Goal: Task Accomplishment & Management: Manage account settings

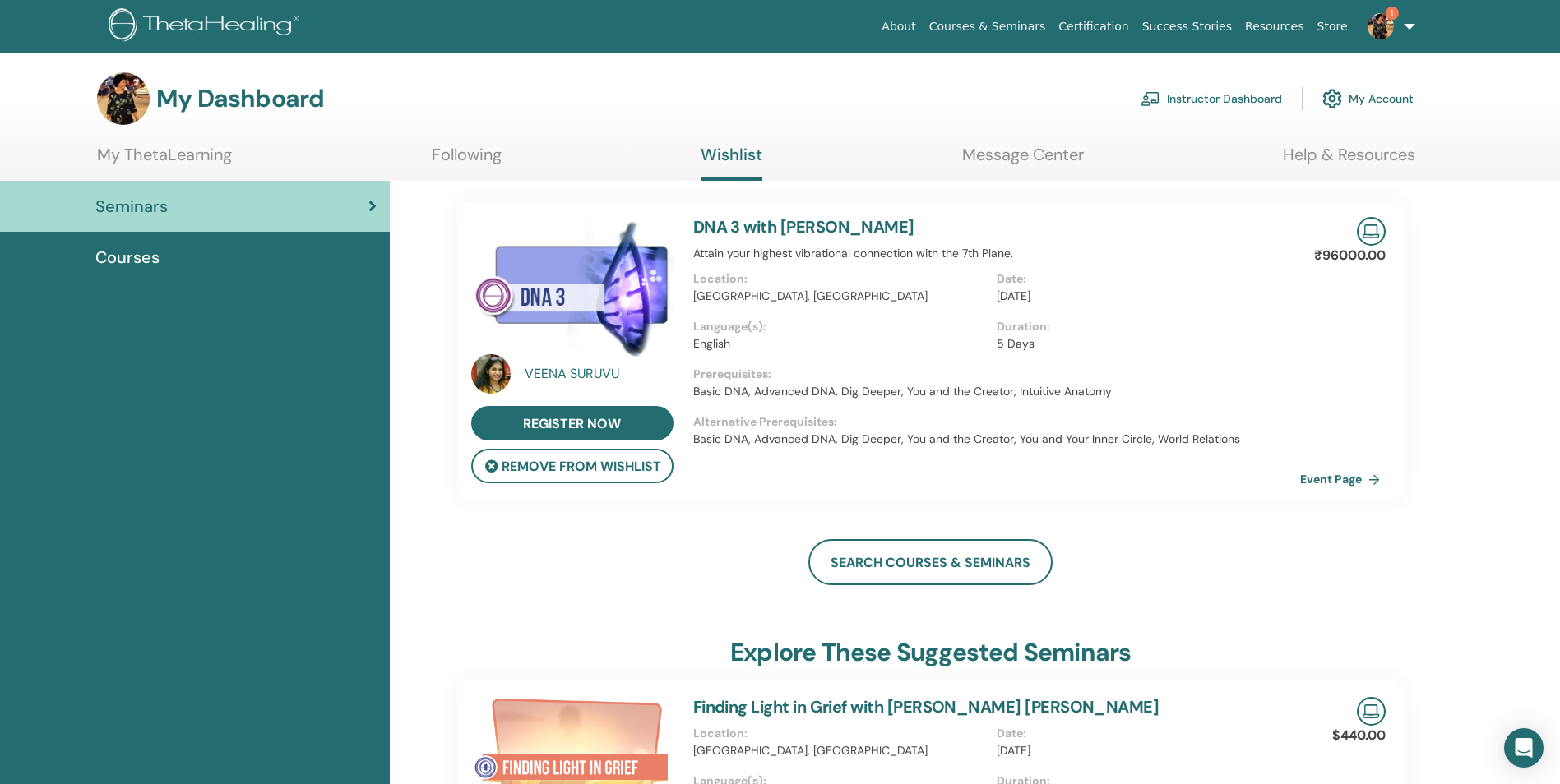
click at [1111, 29] on link "Certification" at bounding box center [1093, 26] width 83 height 30
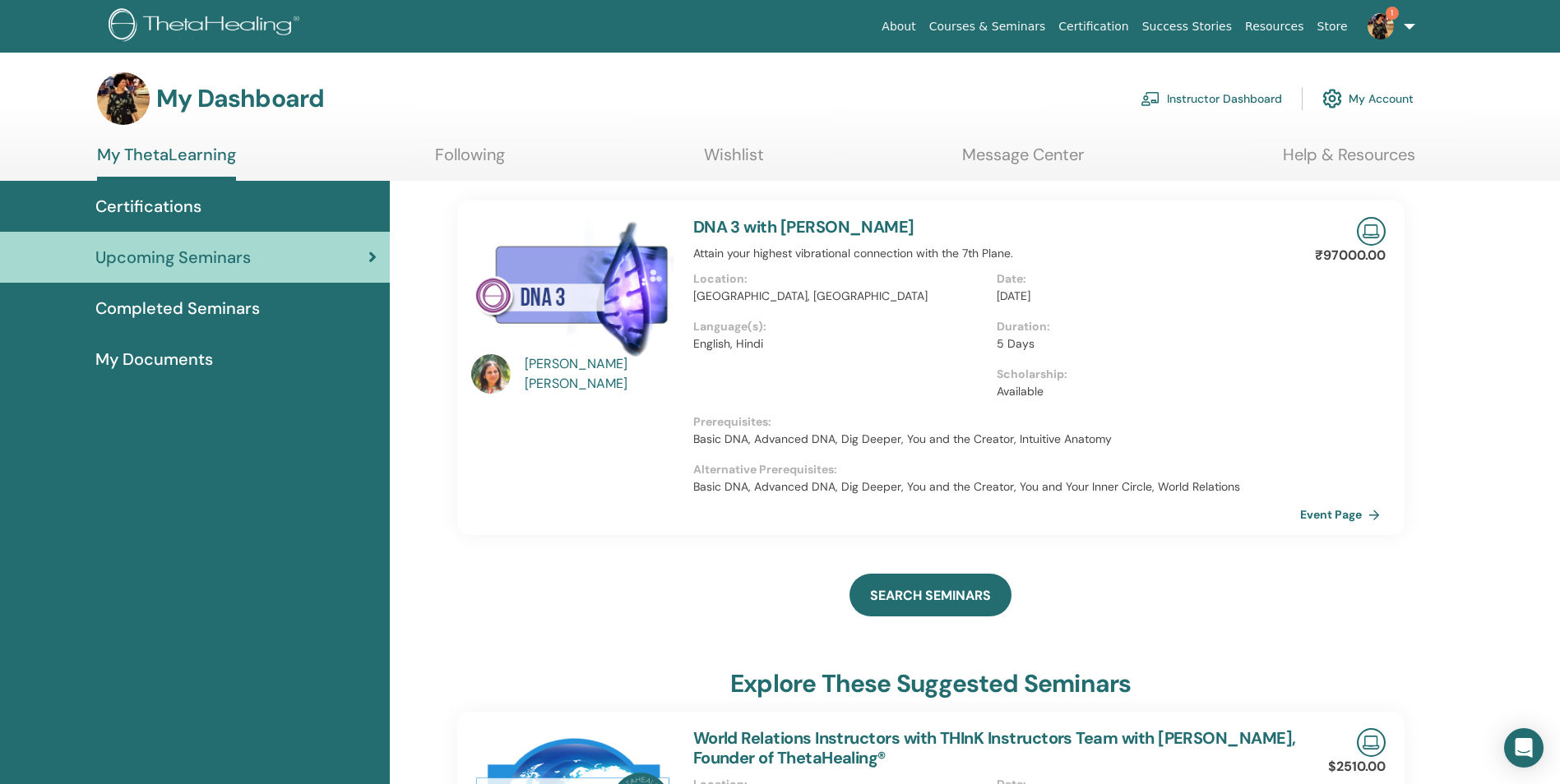
click at [156, 308] on span "Completed Seminars" at bounding box center [178, 308] width 165 height 25
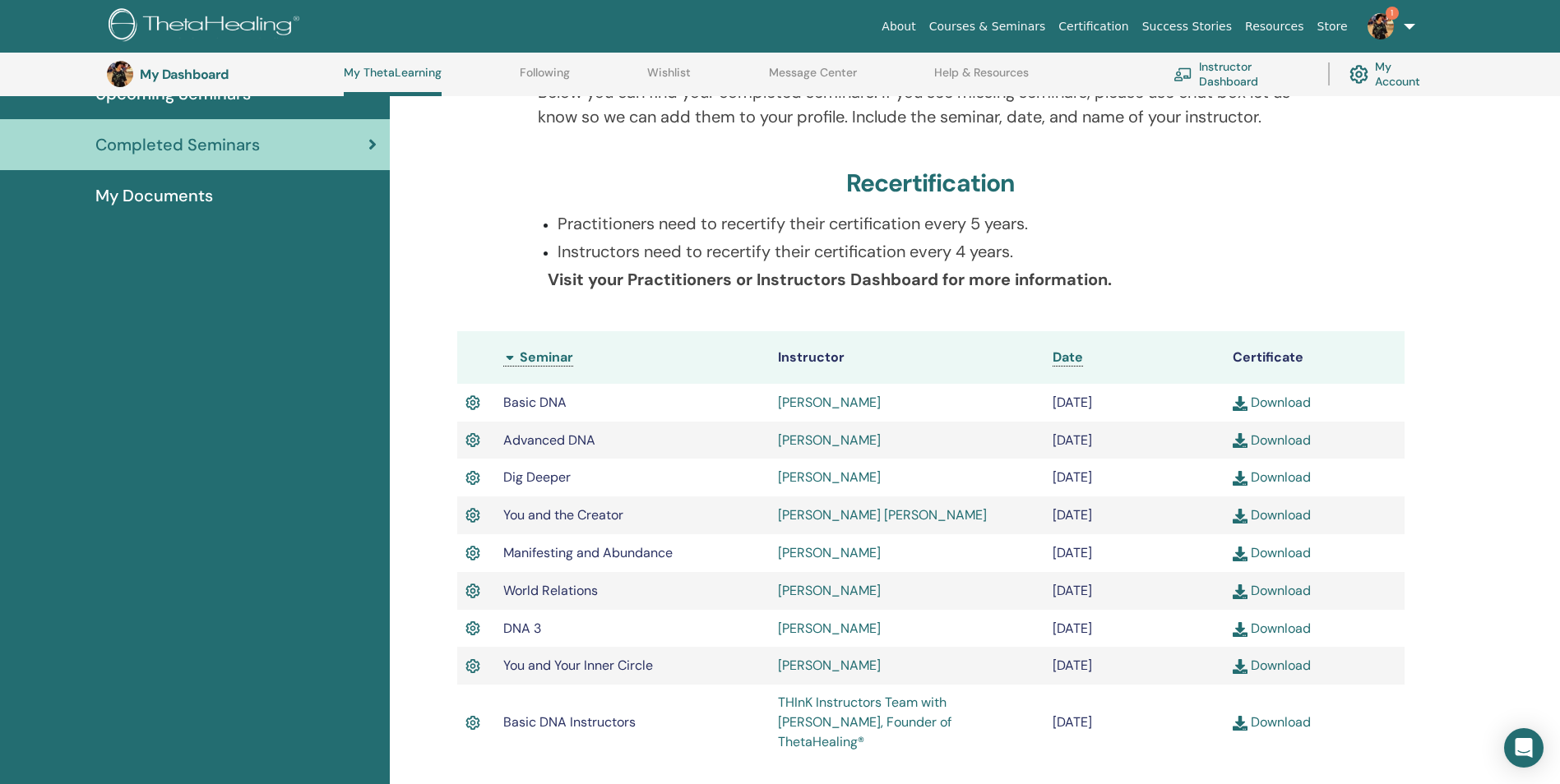
scroll to position [208, 0]
click at [1282, 633] on link "Download" at bounding box center [1272, 628] width 78 height 17
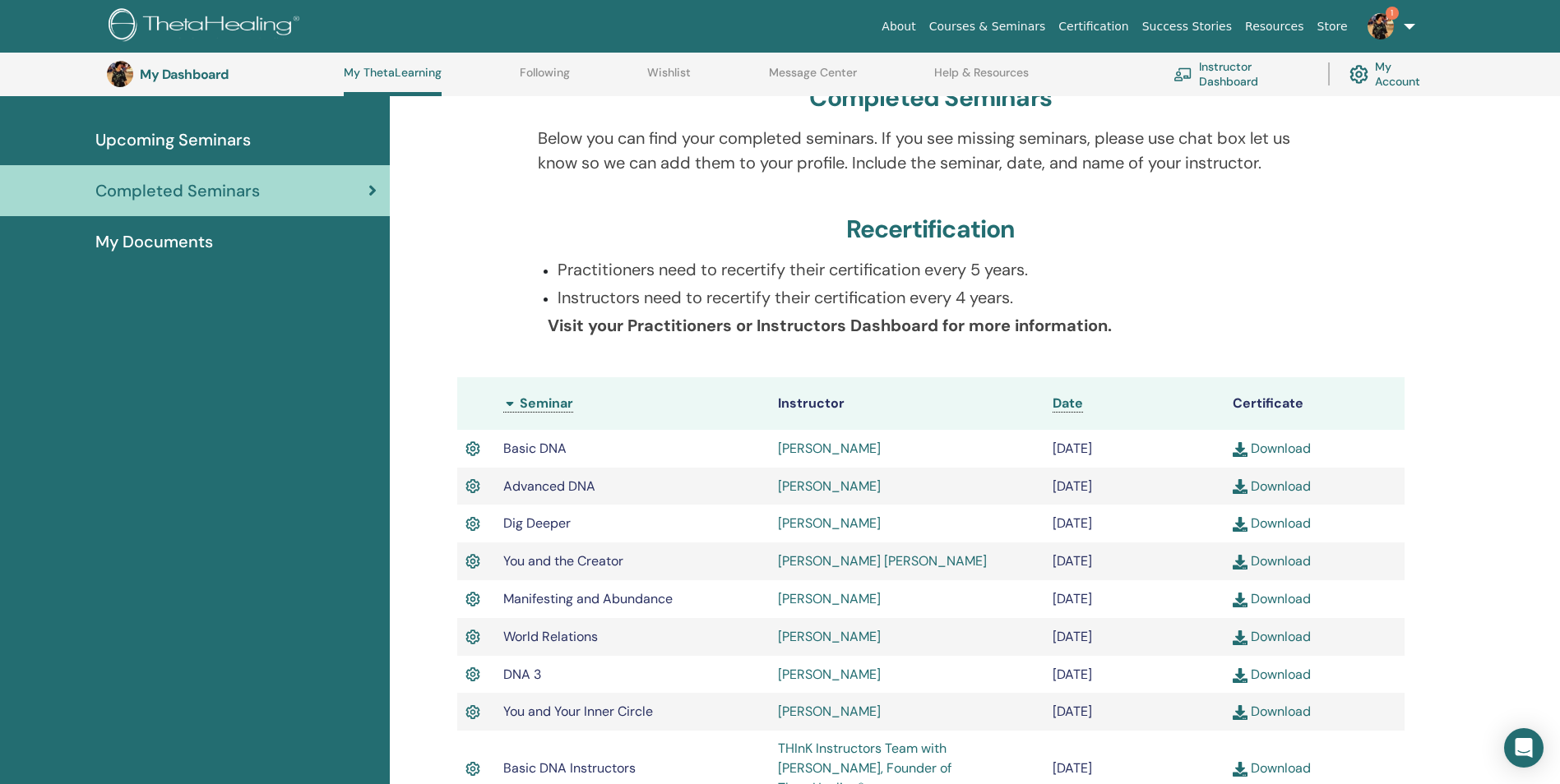
scroll to position [126, 0]
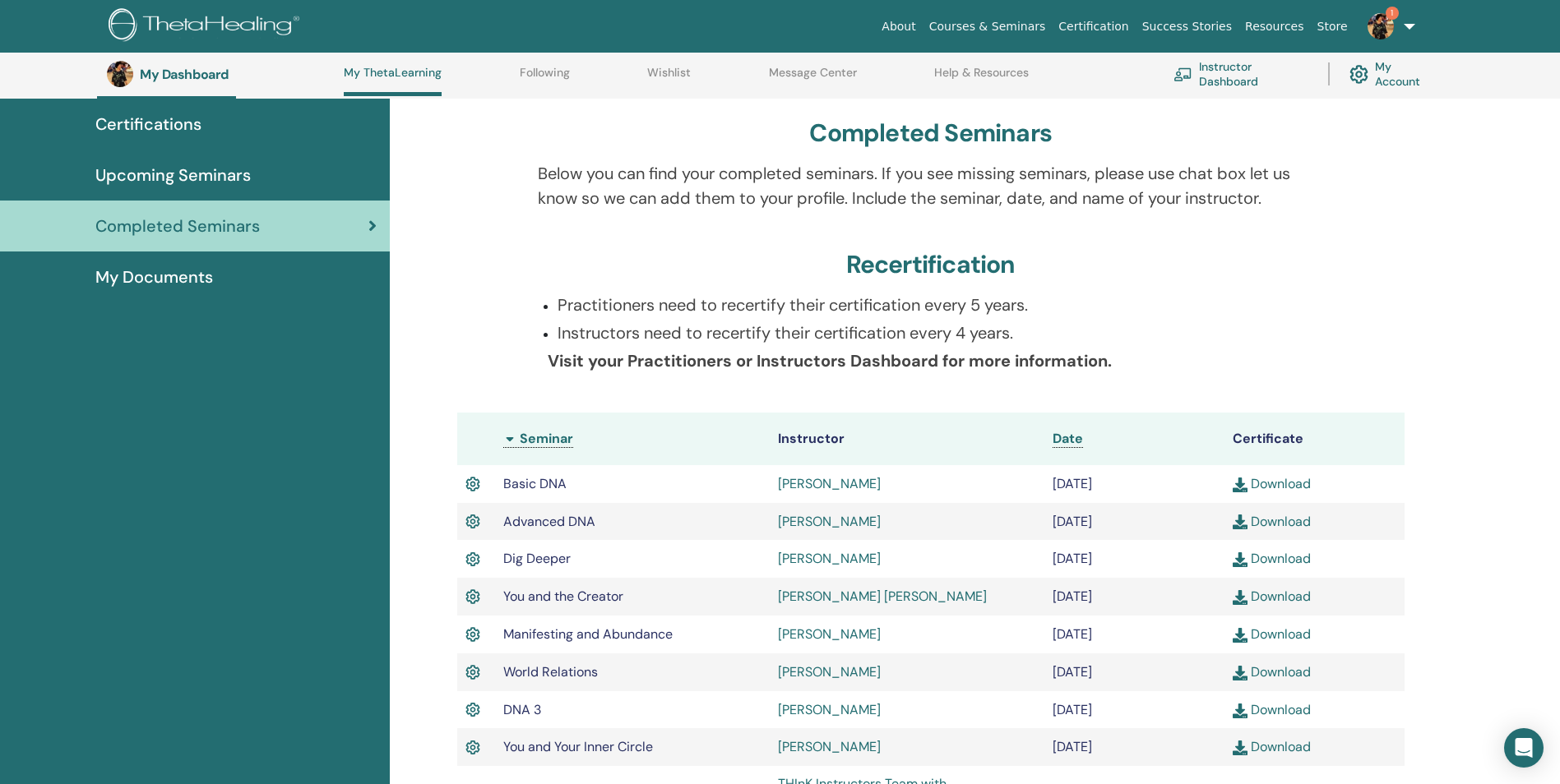
click at [150, 279] on span "My Documents" at bounding box center [154, 277] width 118 height 25
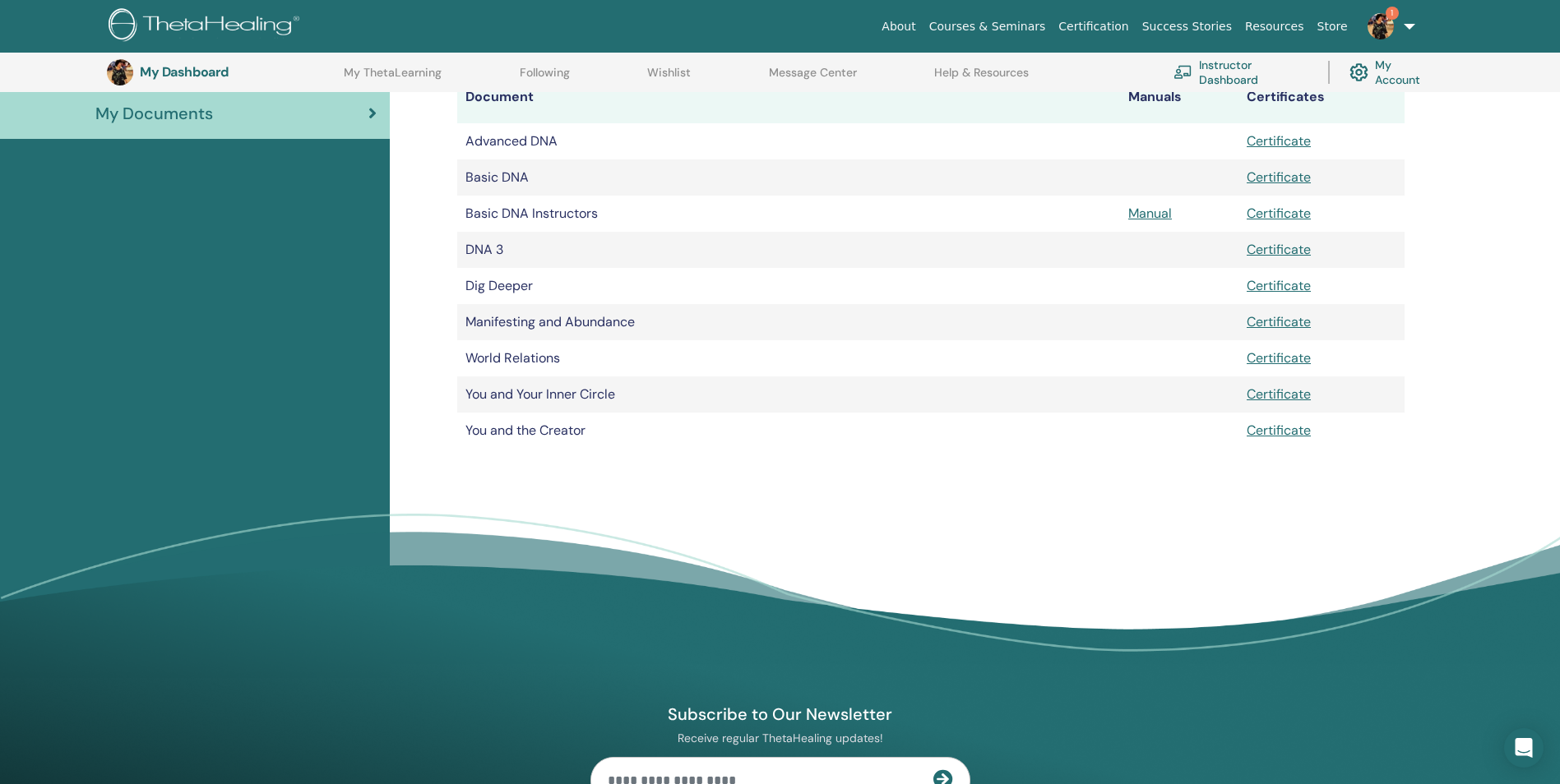
scroll to position [122, 0]
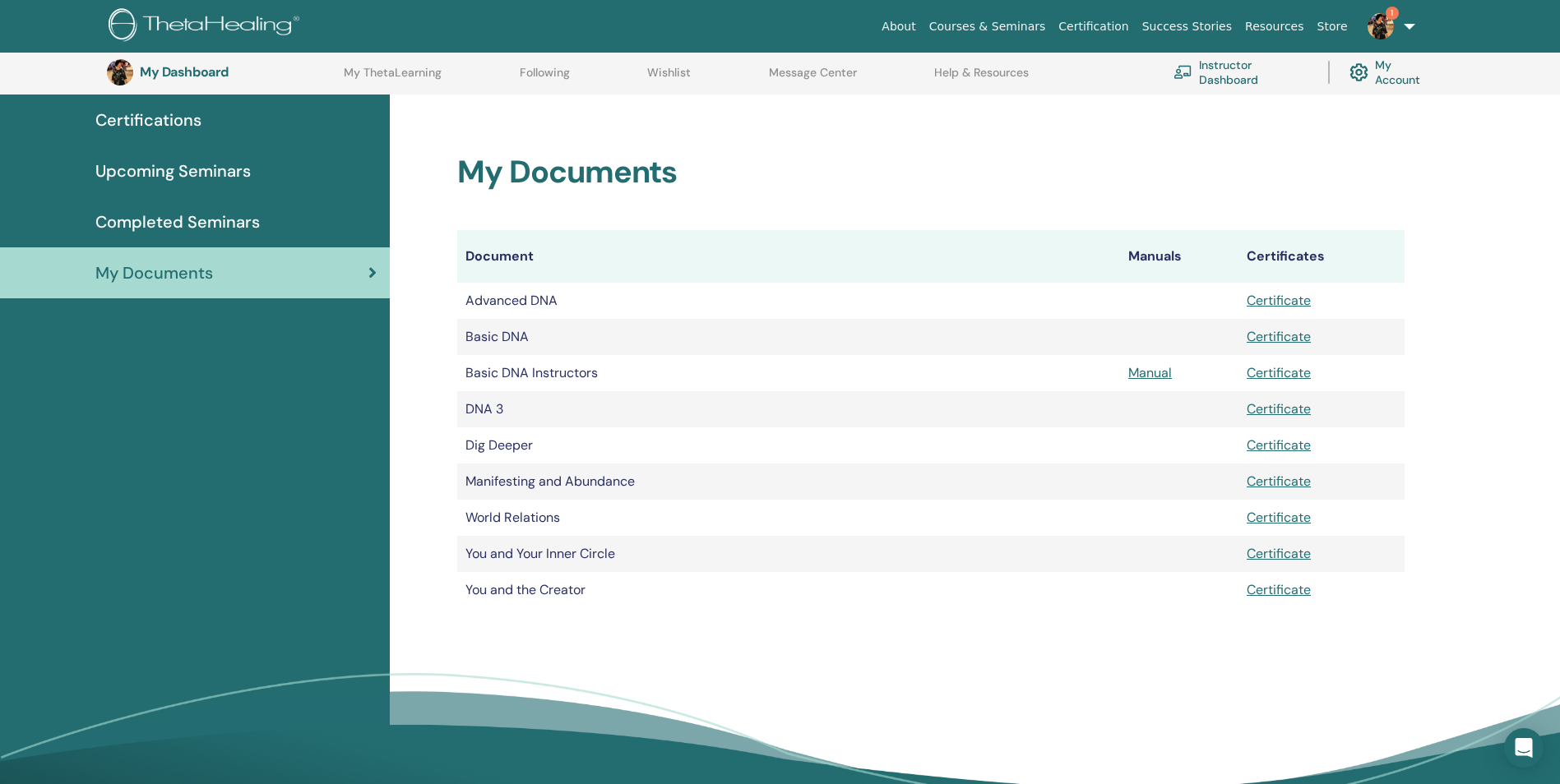
click at [153, 166] on span "Upcoming Seminars" at bounding box center [172, 171] width 155 height 25
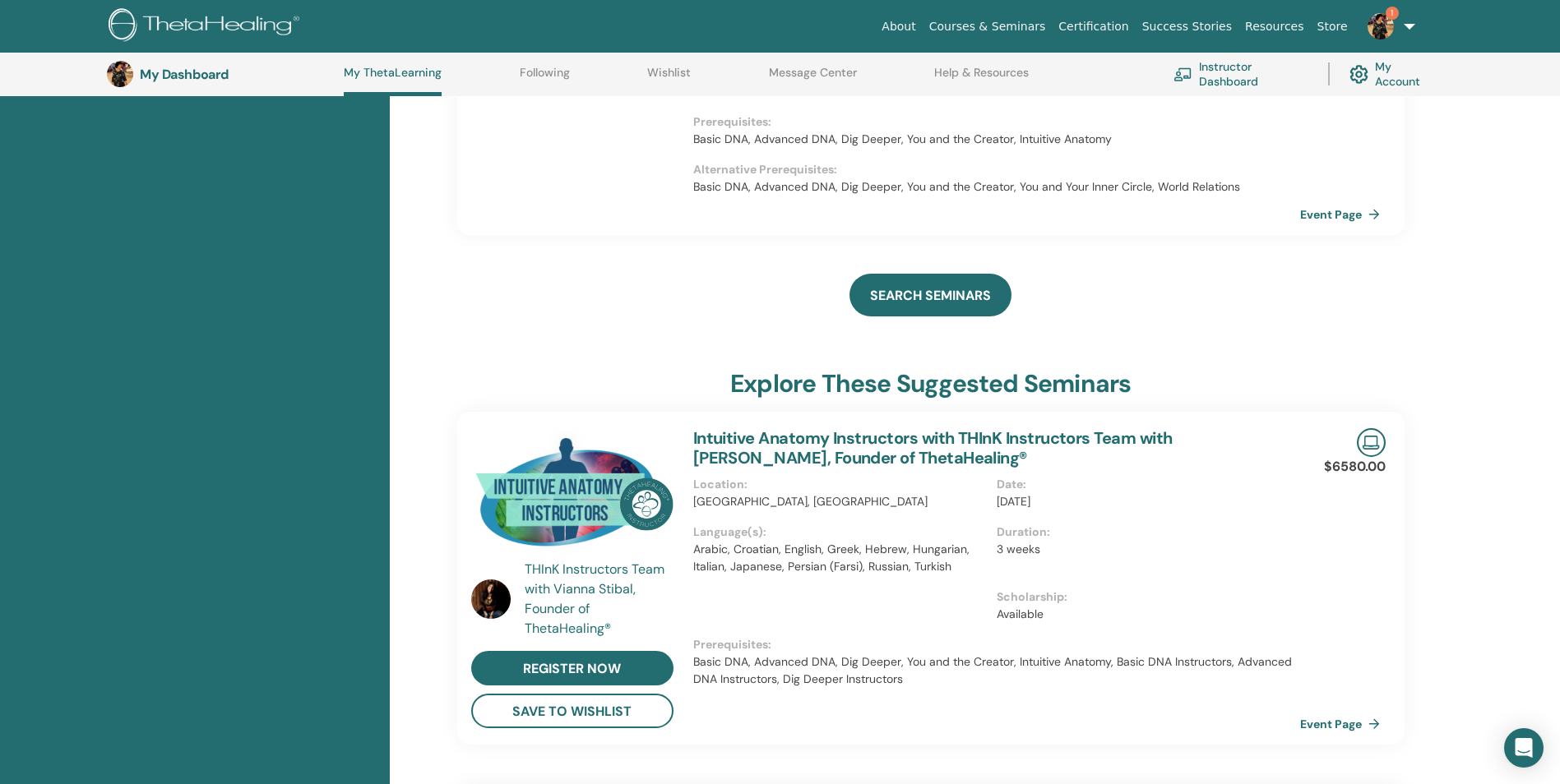
scroll to position [372, 0]
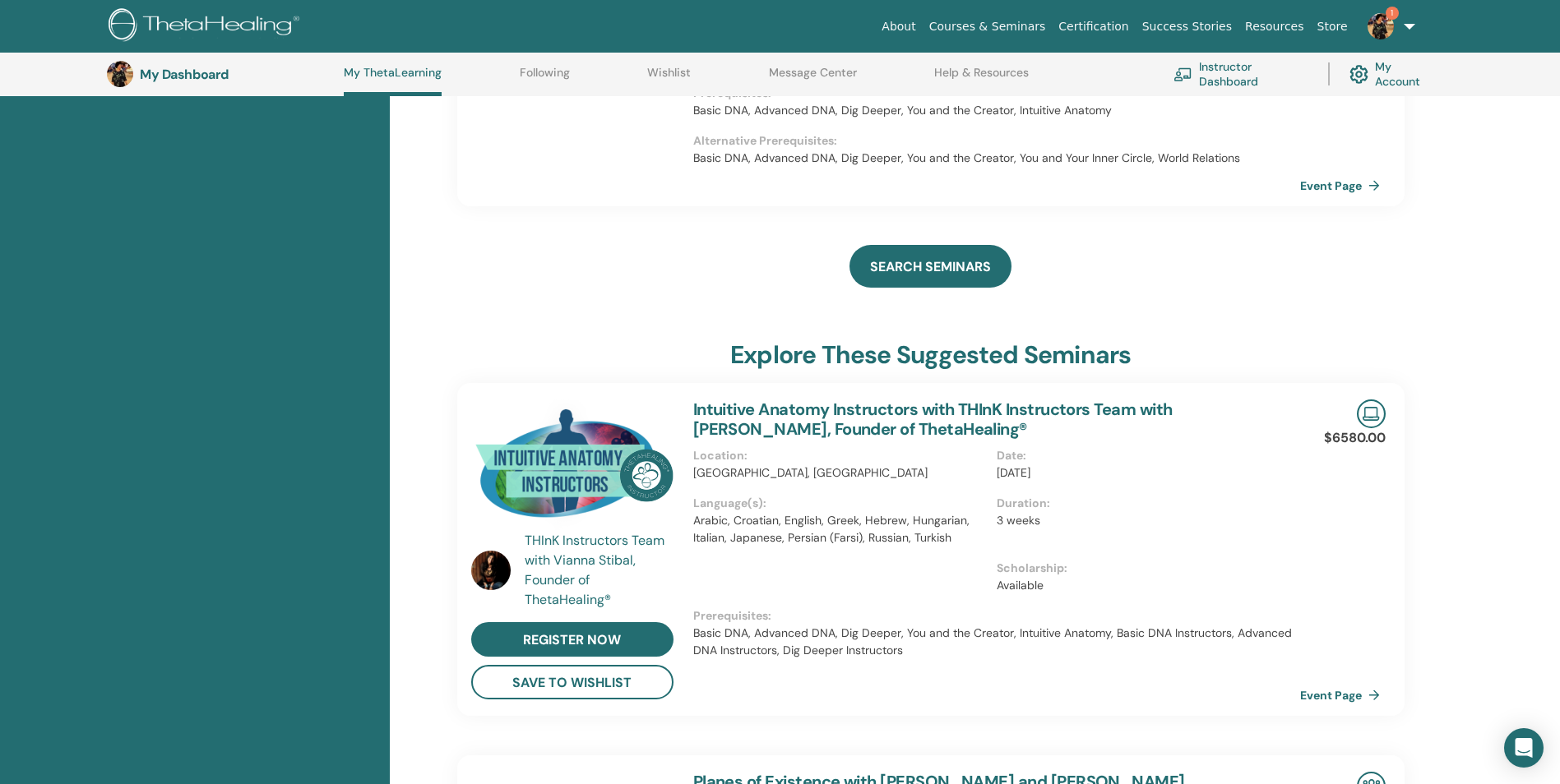
click at [1385, 25] on img at bounding box center [1381, 26] width 27 height 27
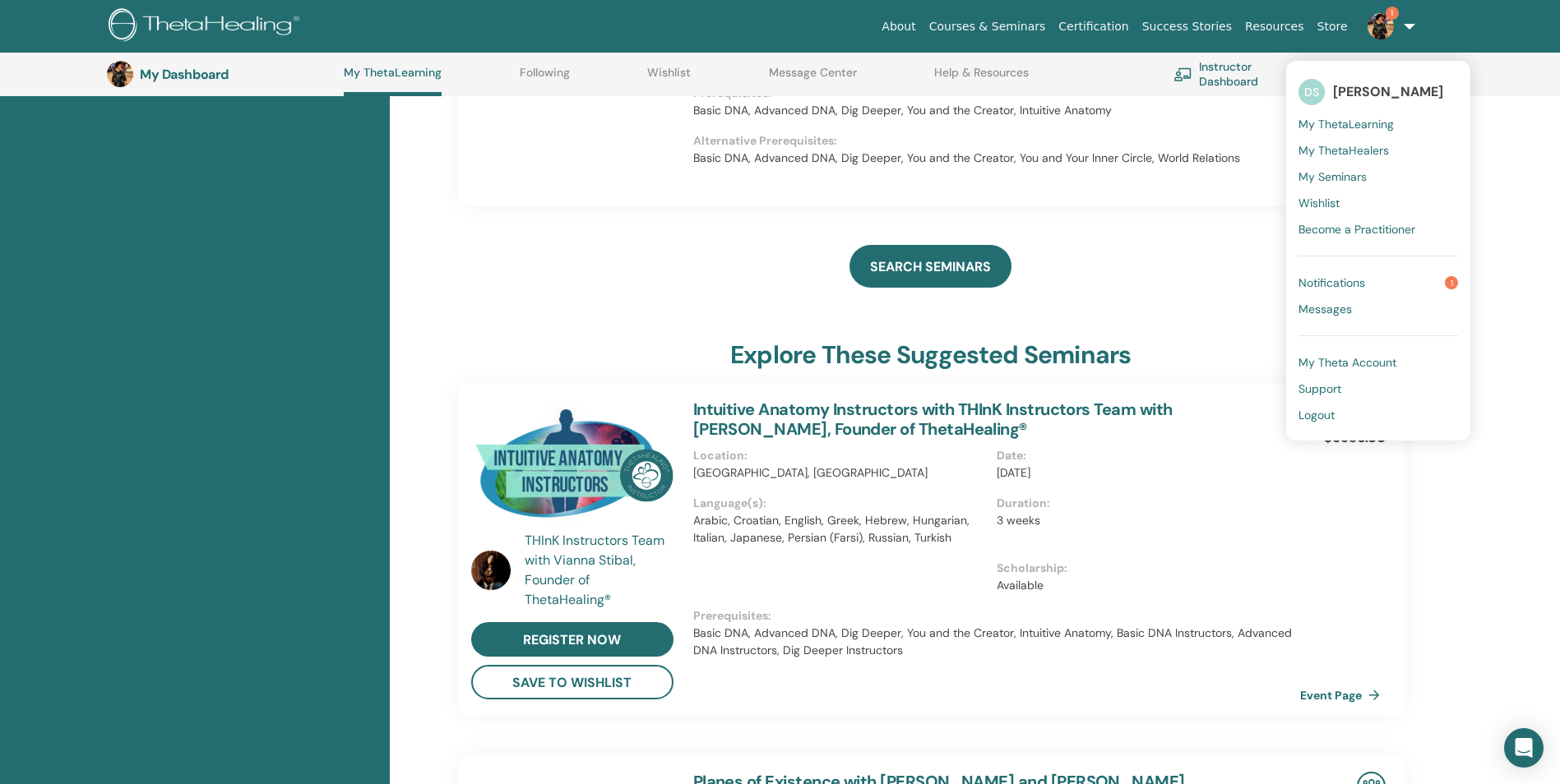
click at [1483, 455] on div "Sangeeta Khandelwal DNA 3 with Sangeeta Khandelwal Attain your highest vibratio…" at bounding box center [975, 786] width 1170 height 1868
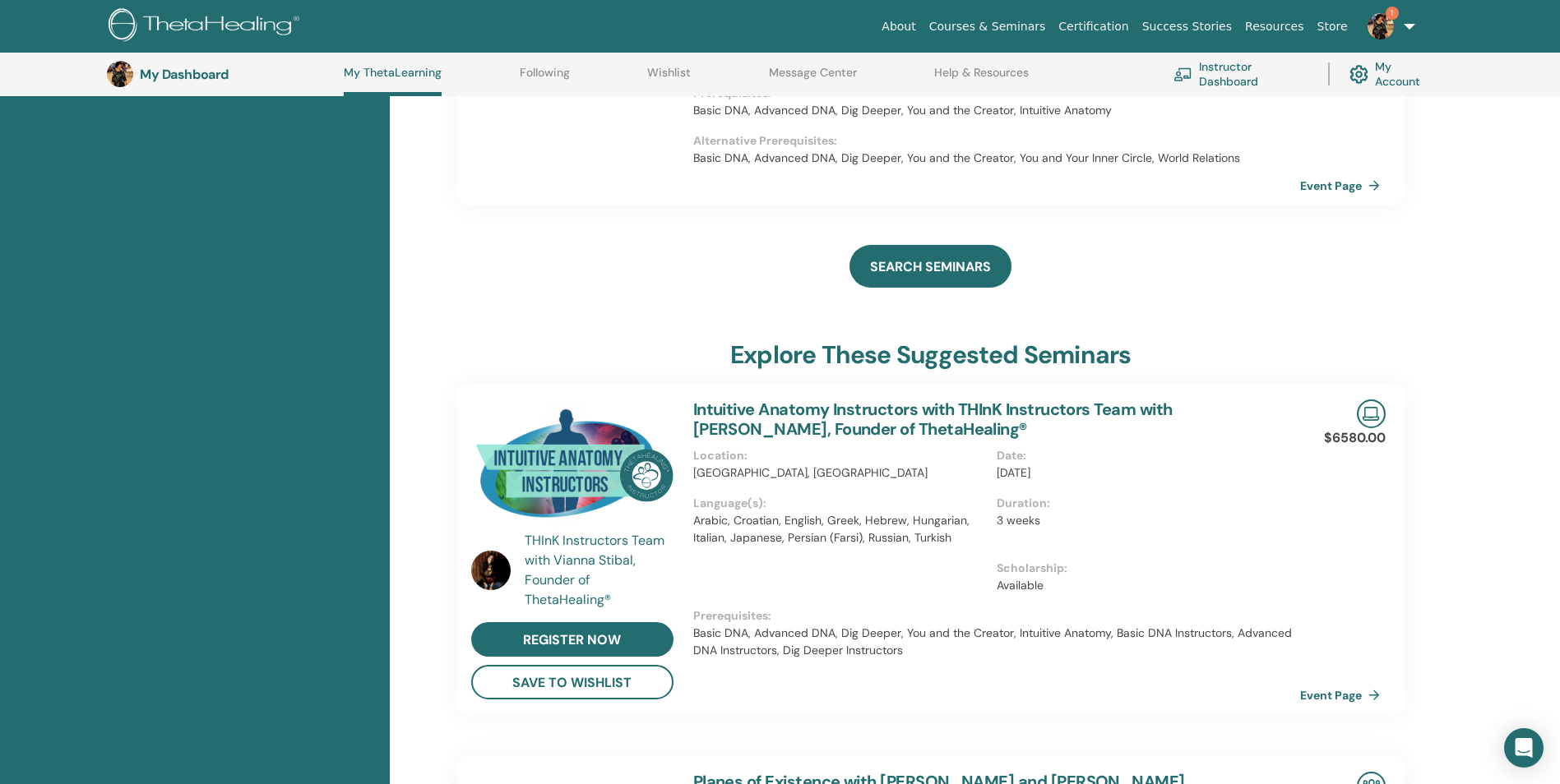
click at [1387, 21] on img at bounding box center [1381, 26] width 27 height 27
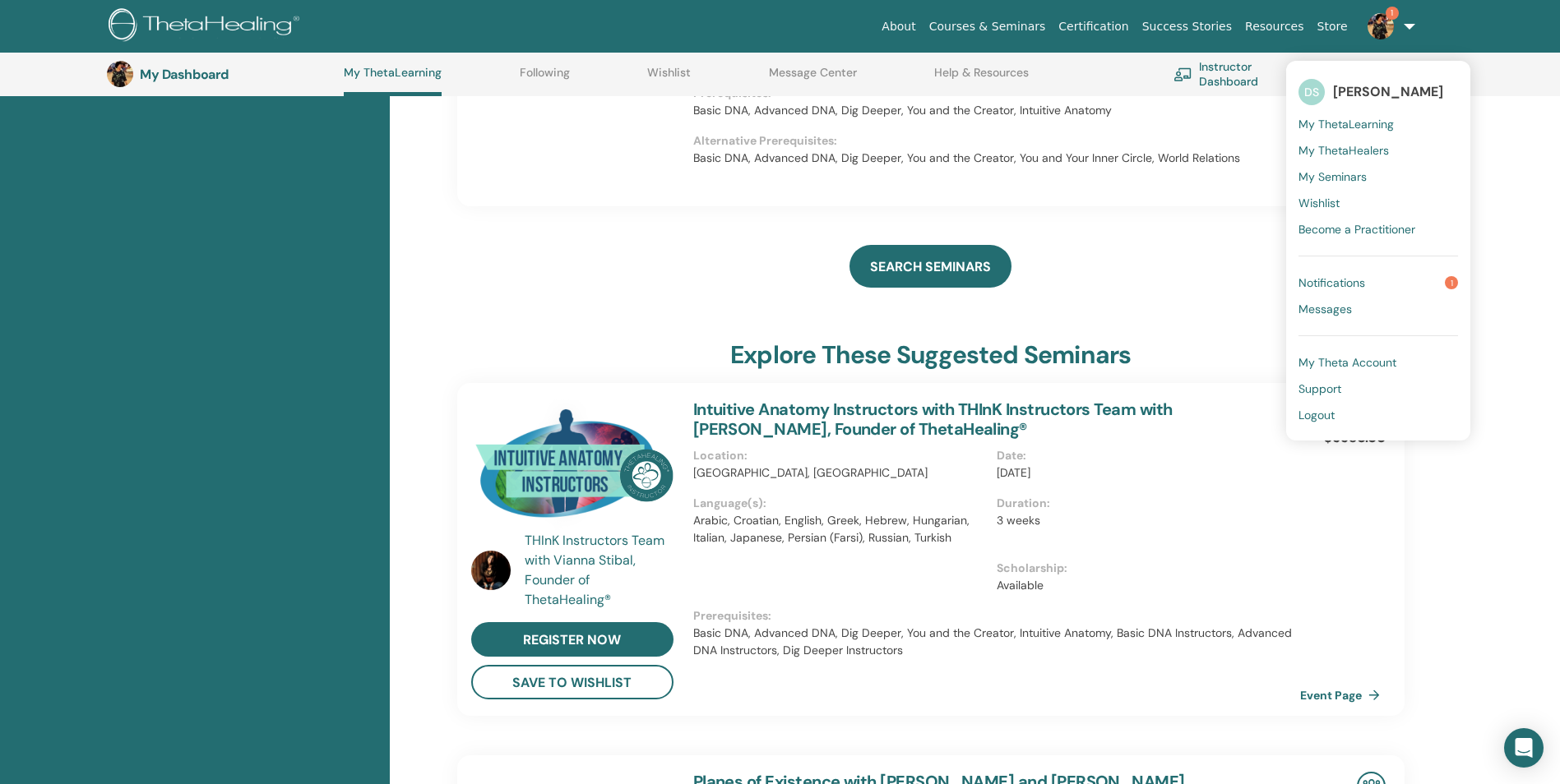
click at [1338, 281] on span "Notifications" at bounding box center [1332, 282] width 67 height 15
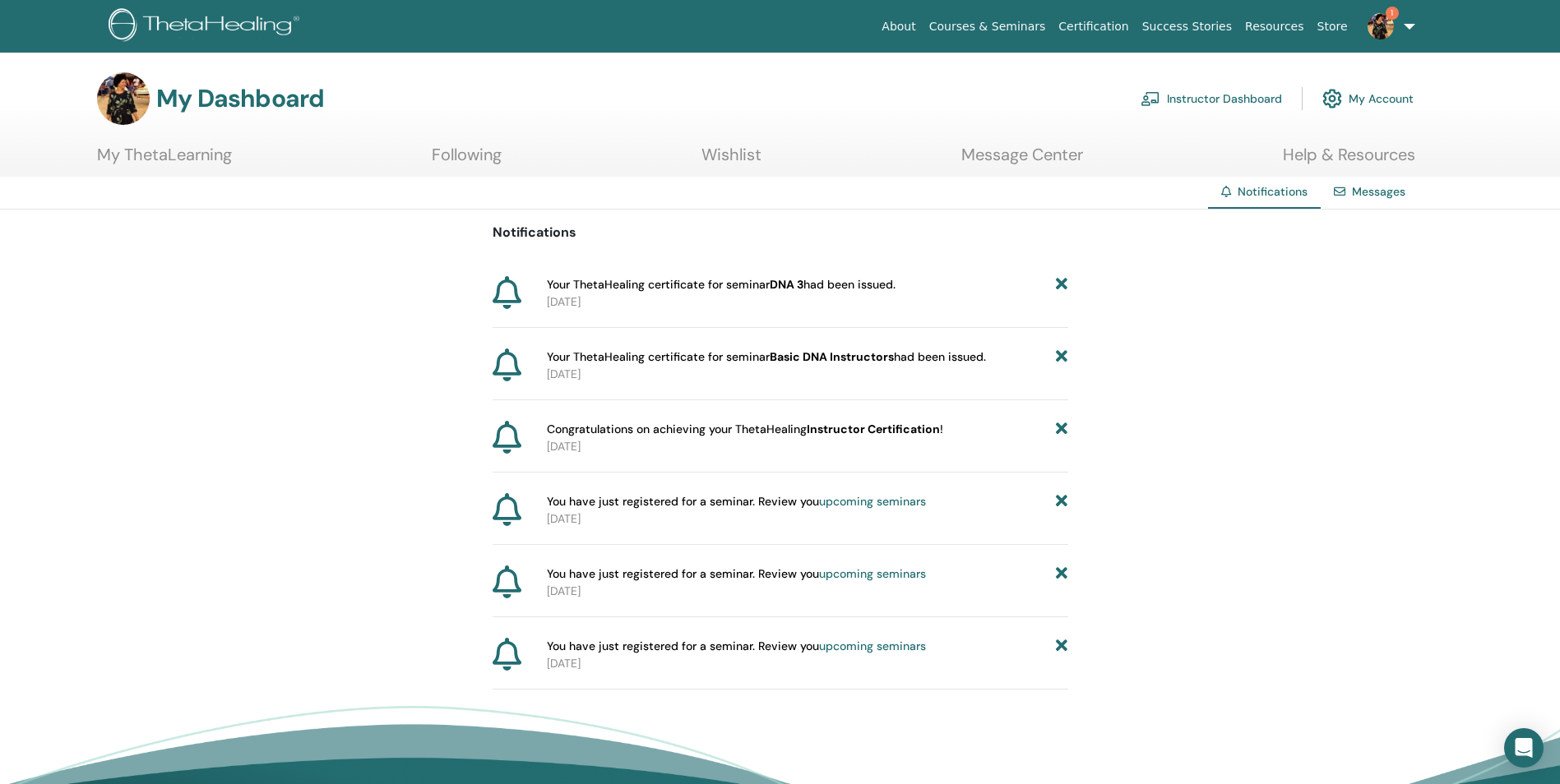
click at [1194, 97] on link "Instructor Dashboard" at bounding box center [1211, 99] width 142 height 36
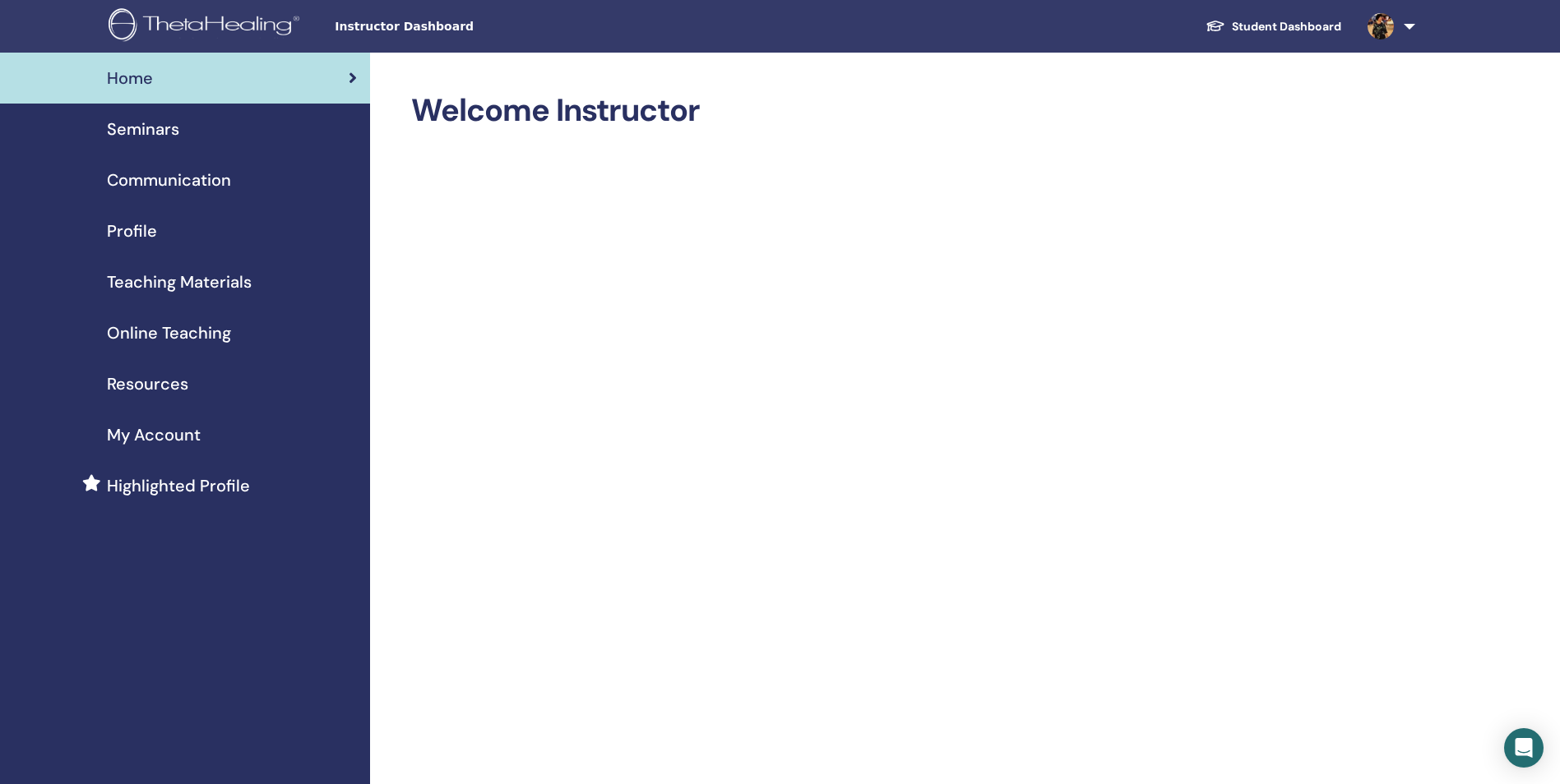
click at [142, 387] on span "Resources" at bounding box center [148, 383] width 82 height 25
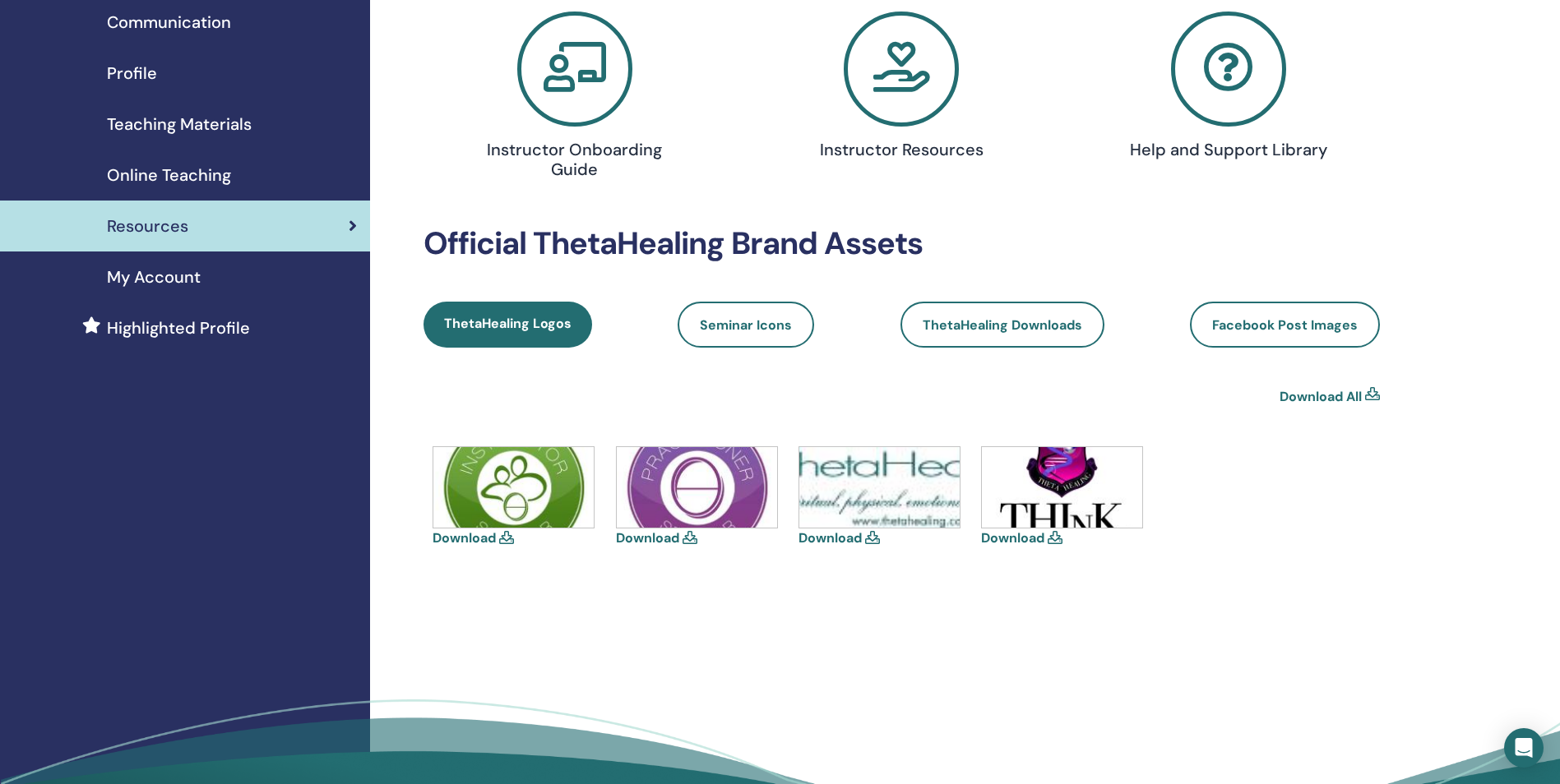
scroll to position [165, 0]
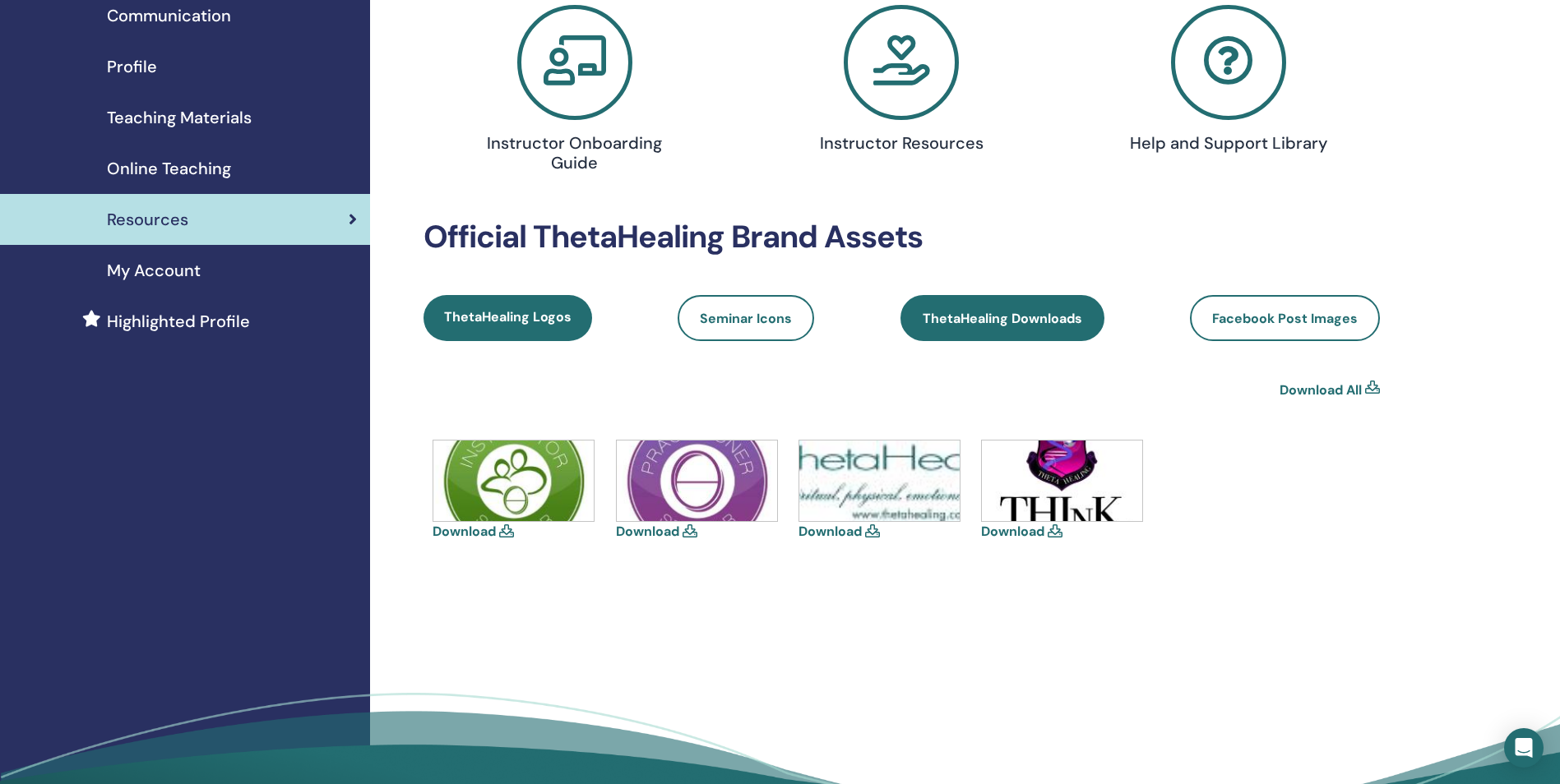
click at [992, 311] on span "ThetaHealing Downloads" at bounding box center [1002, 318] width 160 height 17
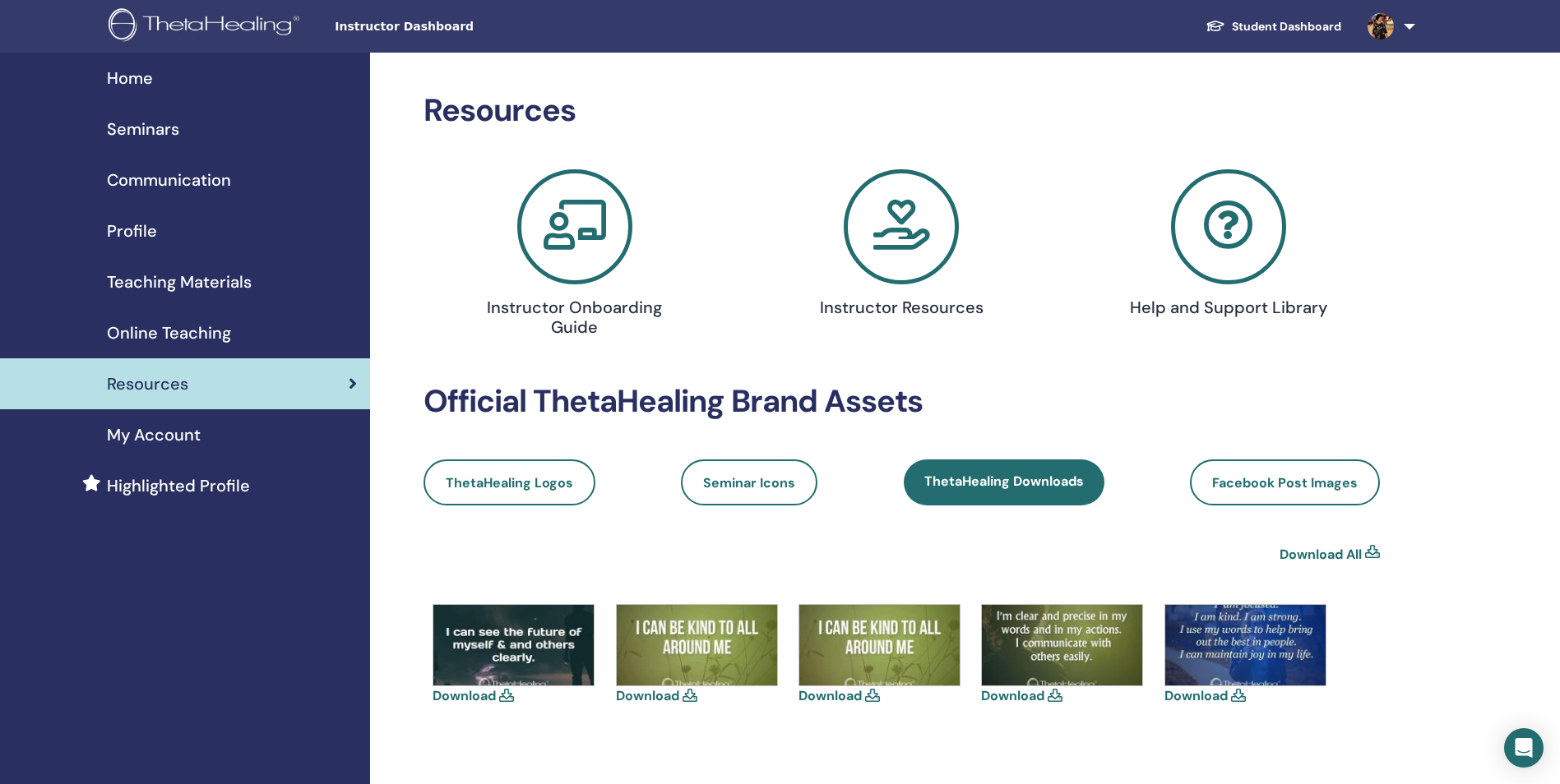
click at [222, 323] on span "Online Teaching" at bounding box center [169, 333] width 124 height 25
click at [170, 331] on span "Online Teaching" at bounding box center [169, 333] width 124 height 25
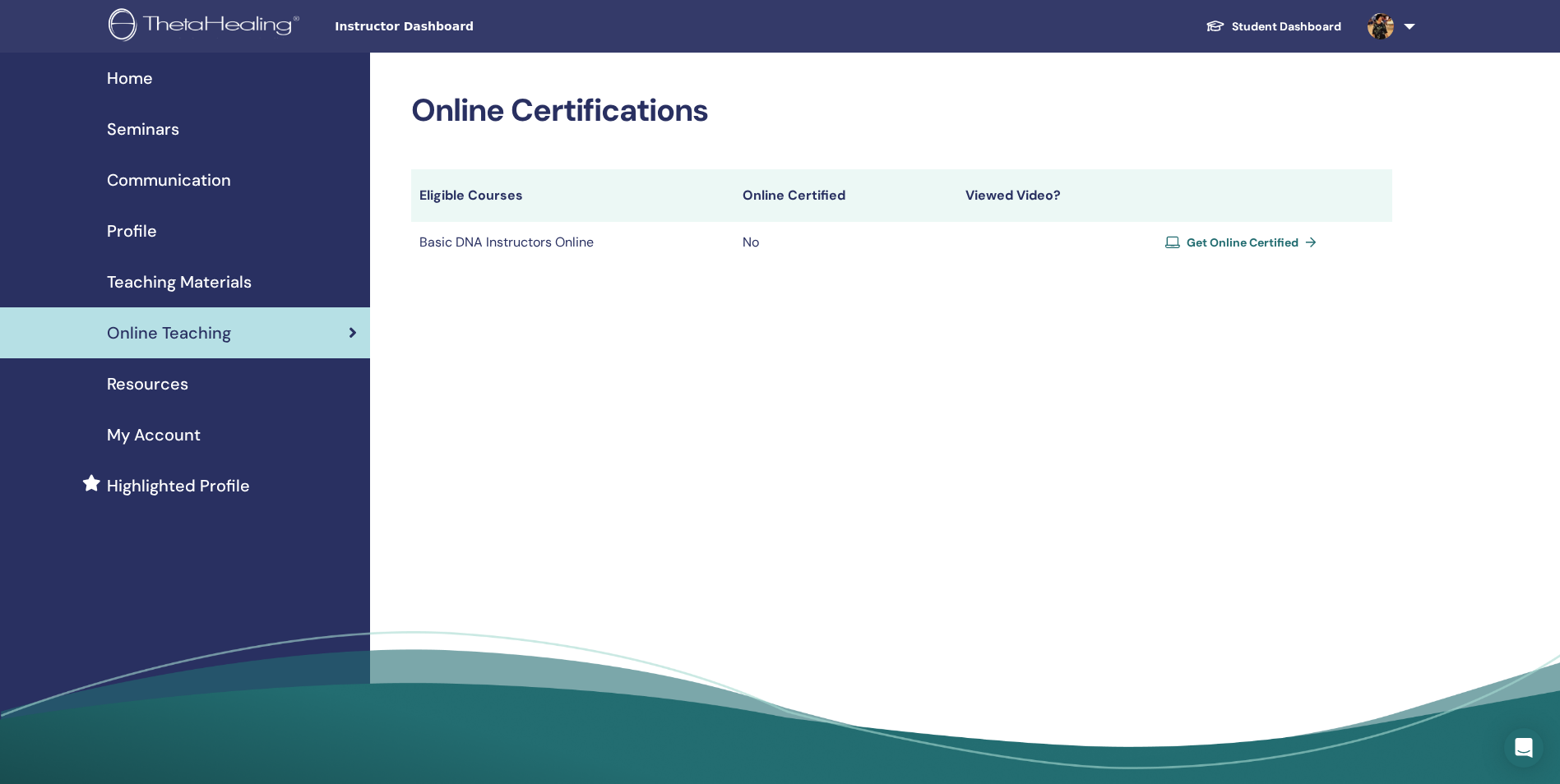
click at [1242, 233] on link "Get Online Certified" at bounding box center [1244, 242] width 158 height 25
click at [164, 484] on span "Highlighted Profile" at bounding box center [178, 485] width 143 height 25
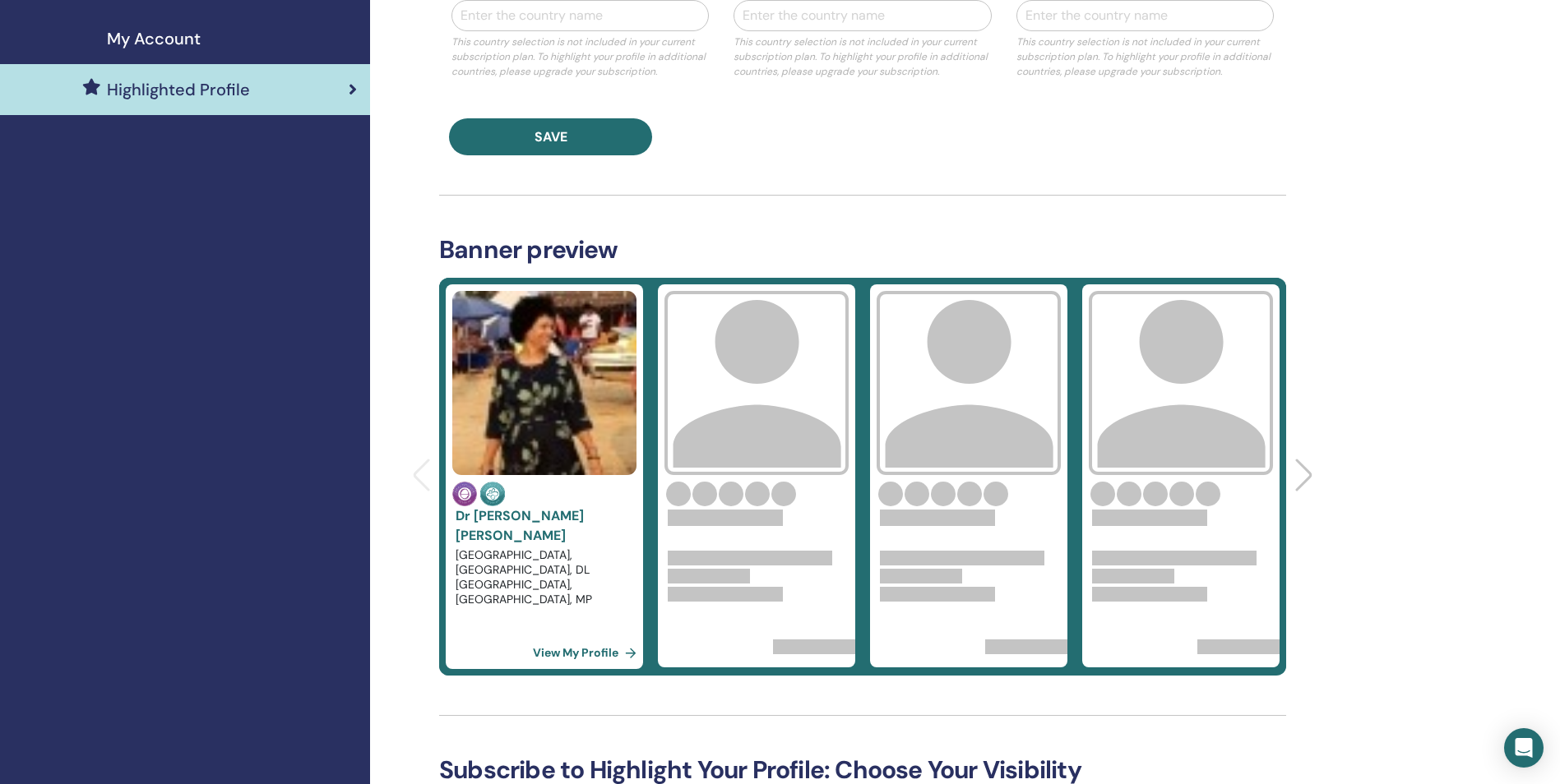
scroll to position [658, 0]
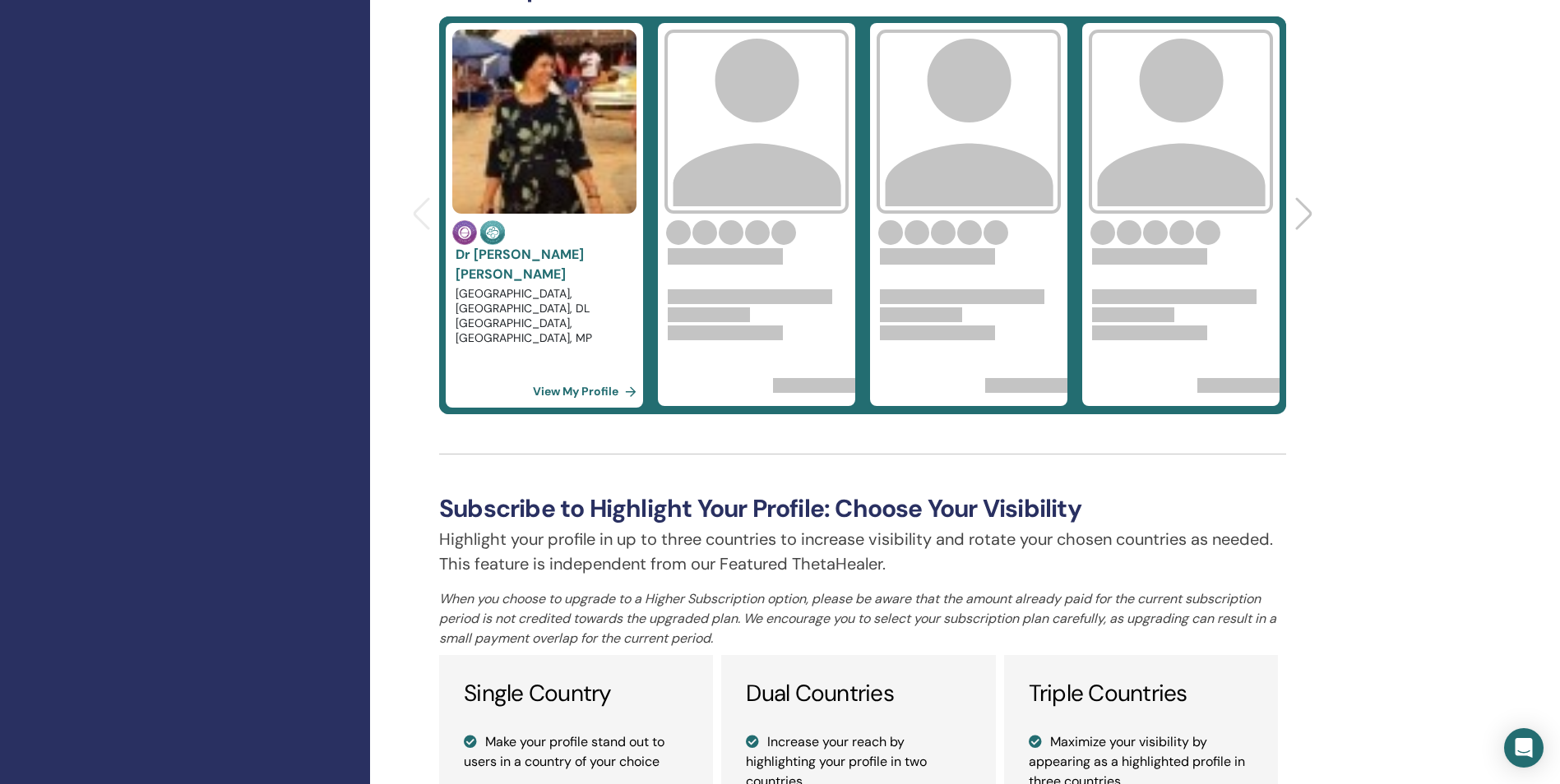
click at [573, 392] on link "View My Profile" at bounding box center [588, 391] width 110 height 33
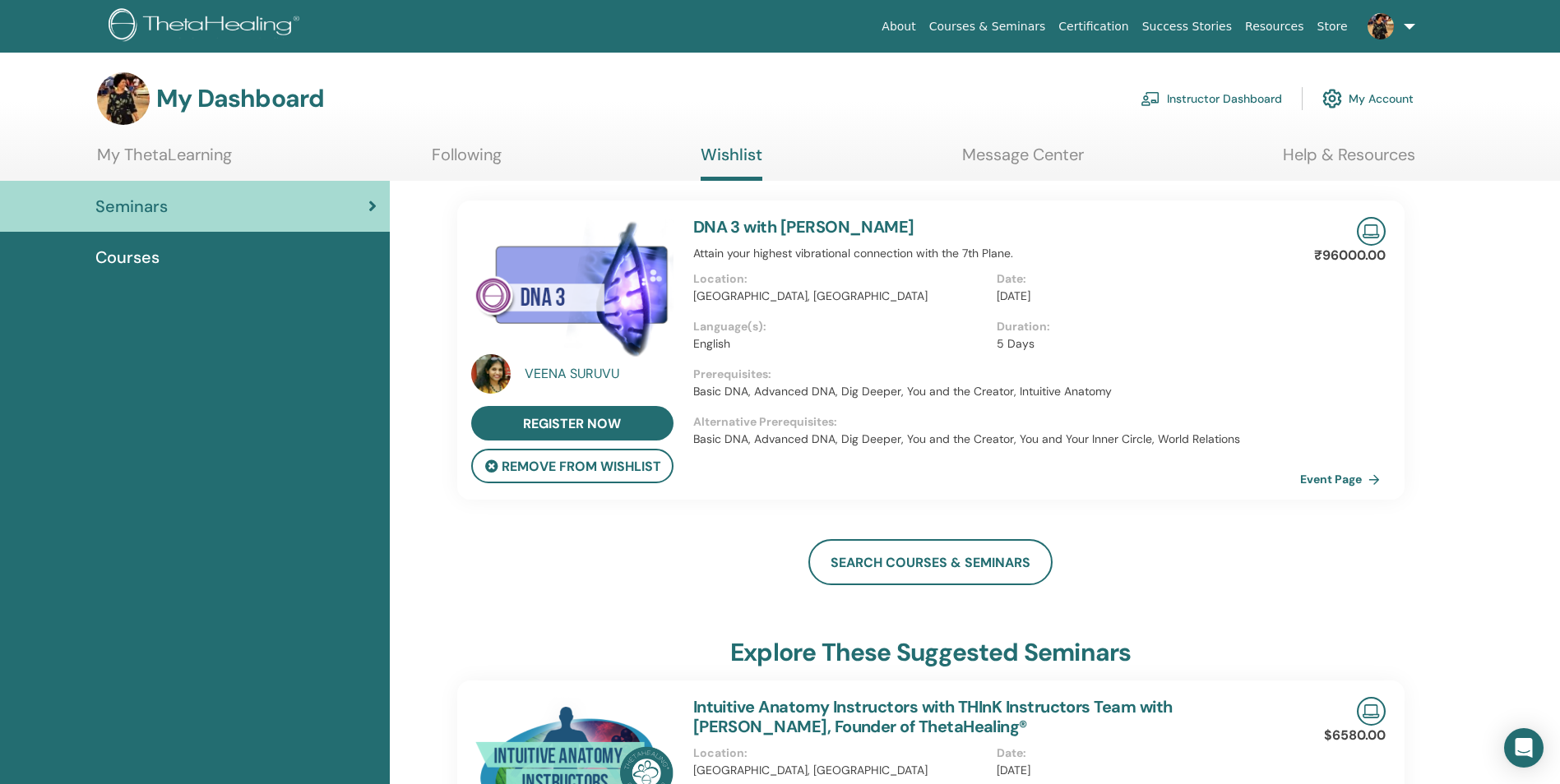
click at [129, 257] on span "Courses" at bounding box center [127, 257] width 64 height 25
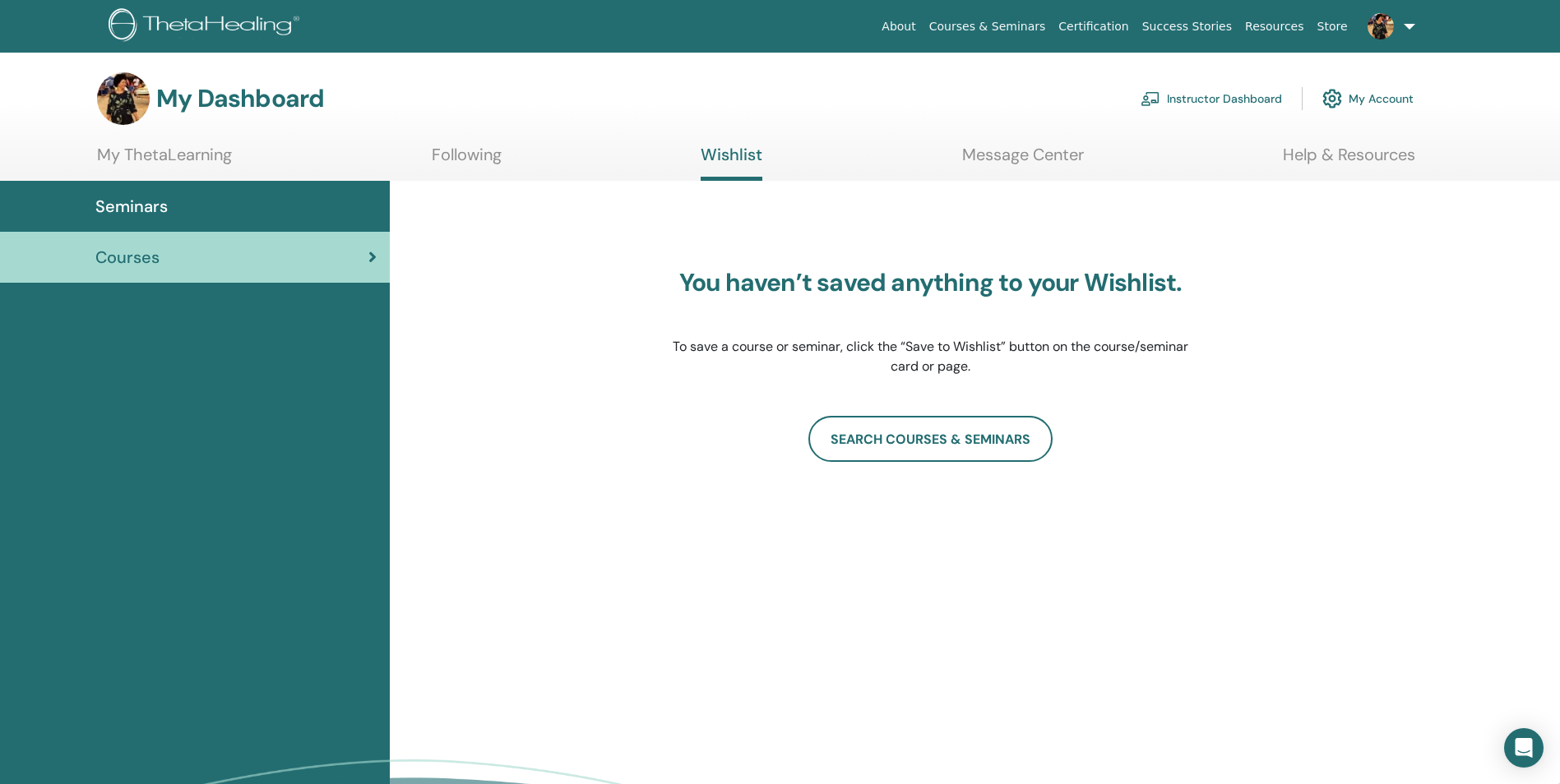
click at [1233, 98] on link "Instructor Dashboard" at bounding box center [1211, 99] width 142 height 36
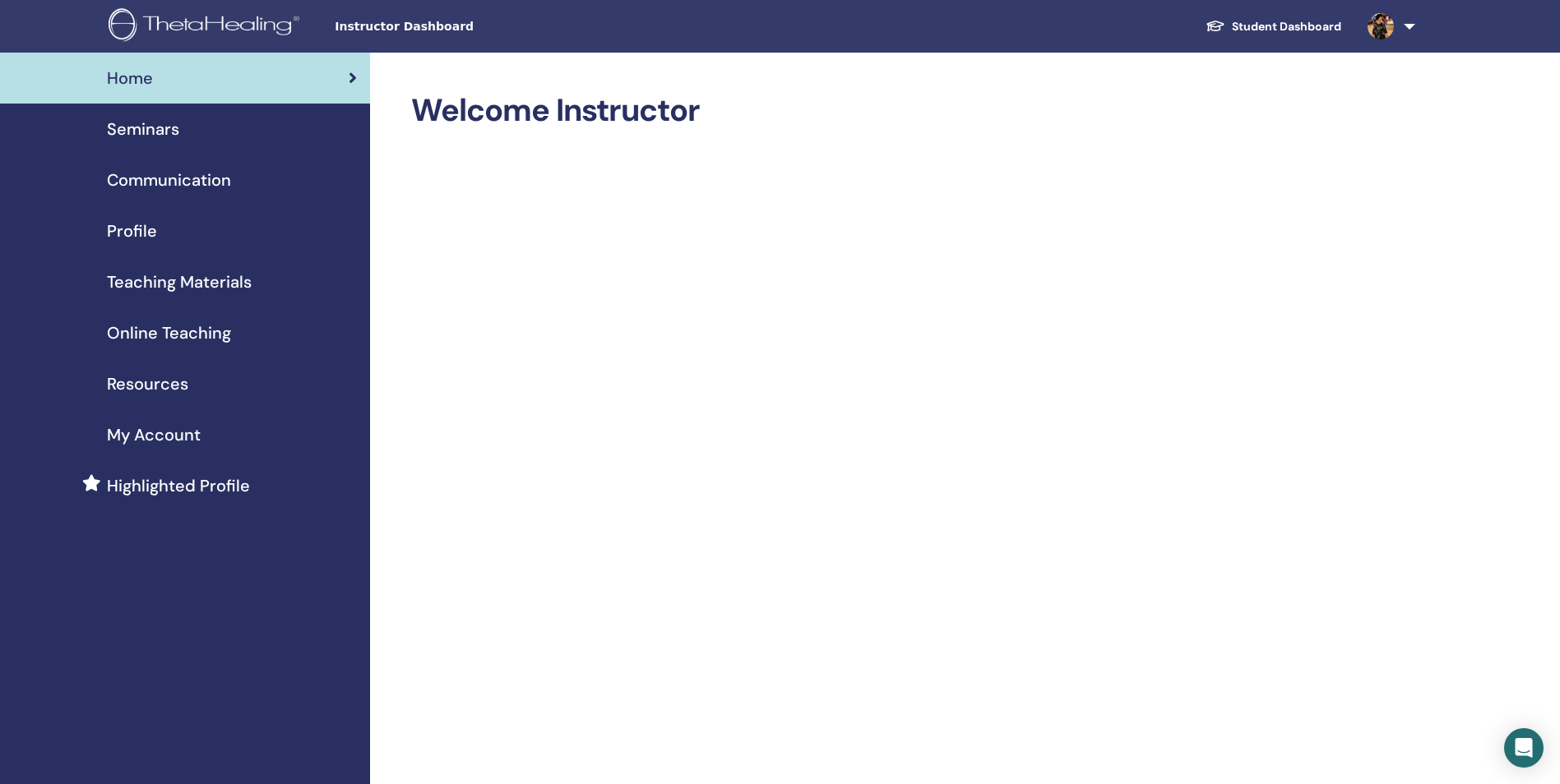
click at [133, 78] on span "Home" at bounding box center [130, 78] width 46 height 25
click at [143, 186] on span "Communication" at bounding box center [169, 180] width 124 height 25
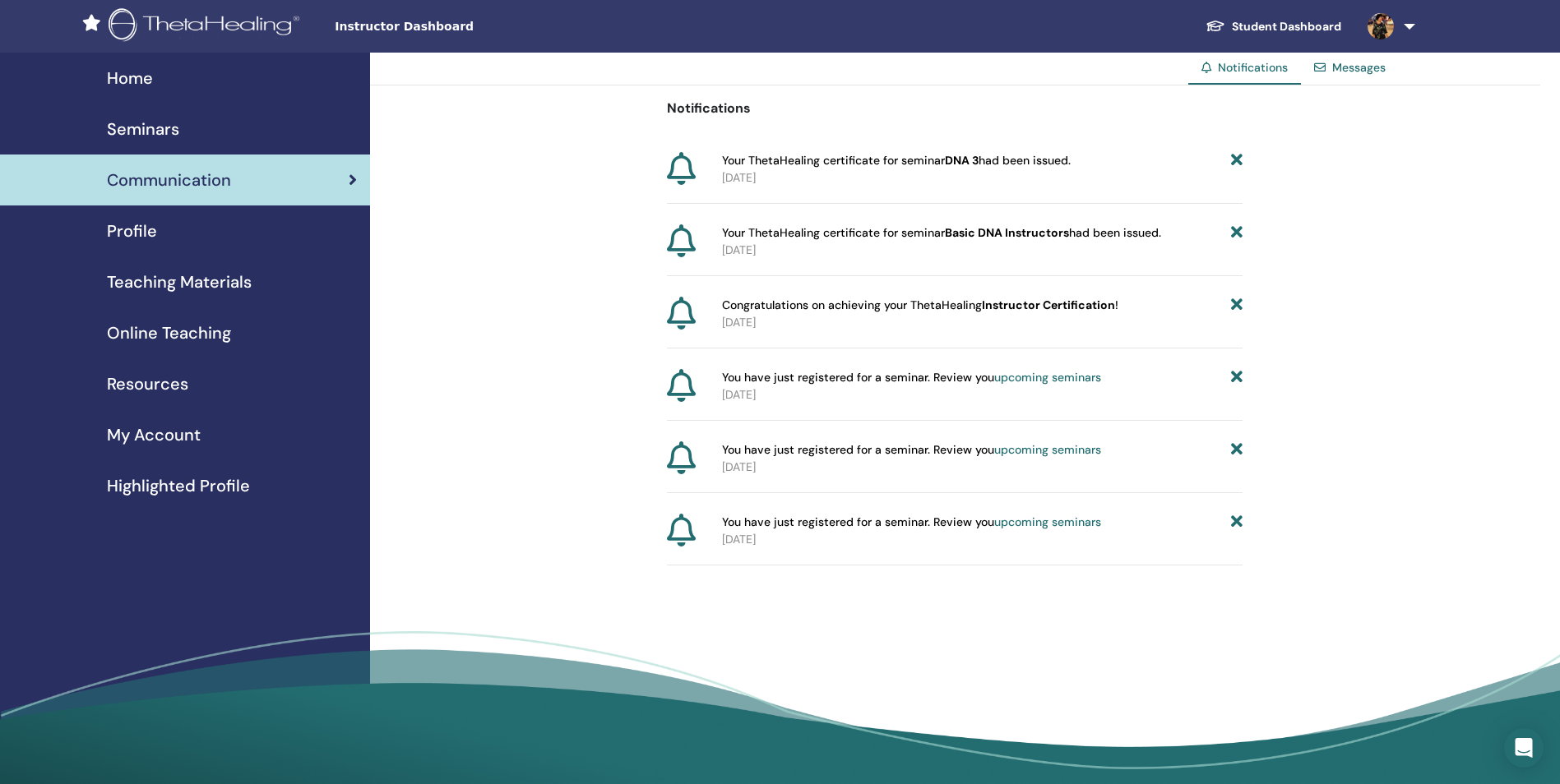
click at [125, 88] on span "Home" at bounding box center [130, 78] width 46 height 25
click at [137, 81] on span "Home" at bounding box center [130, 78] width 46 height 25
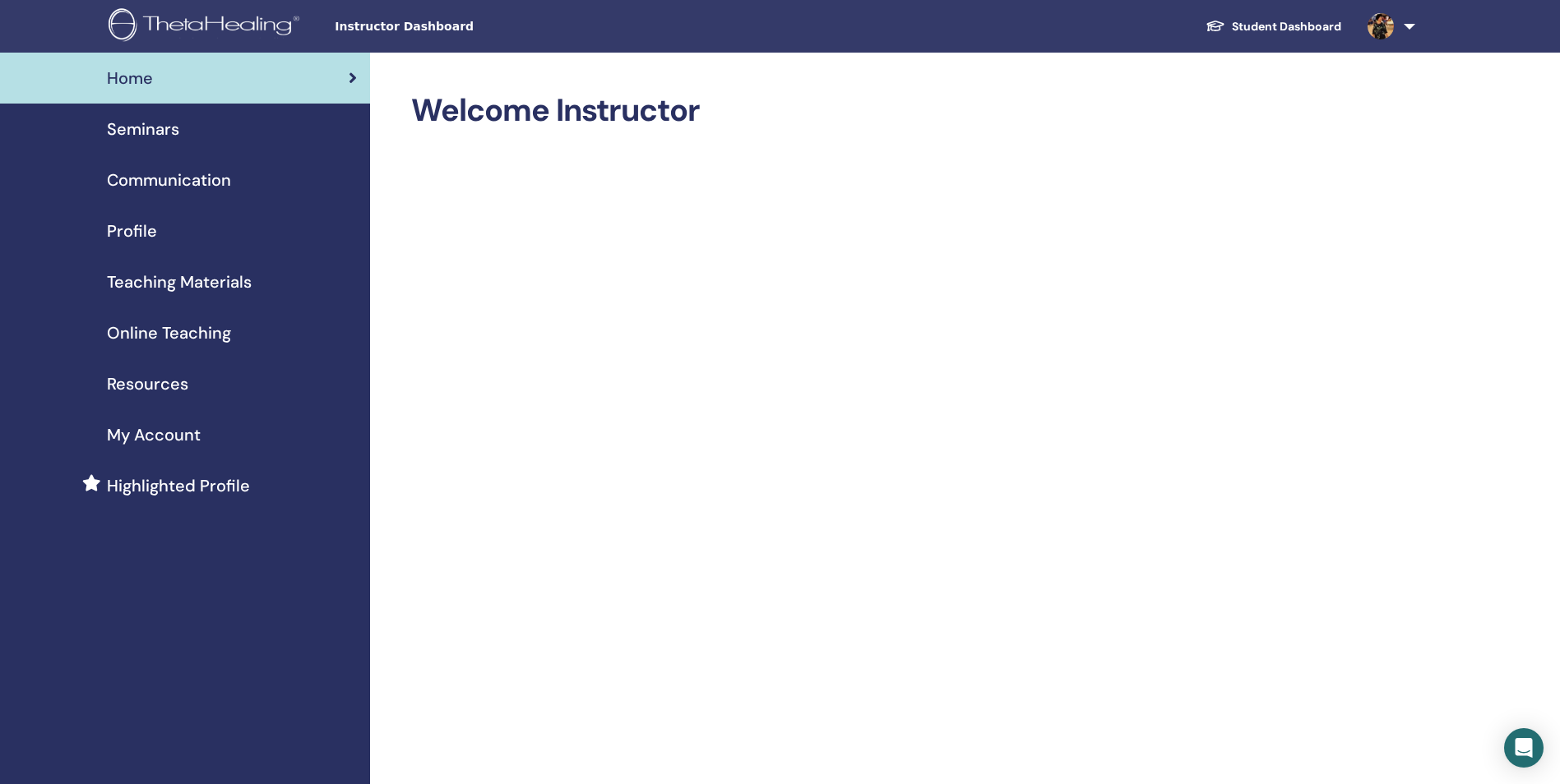
click at [352, 83] on icon at bounding box center [353, 77] width 9 height 16
click at [1412, 31] on link at bounding box center [1388, 26] width 68 height 52
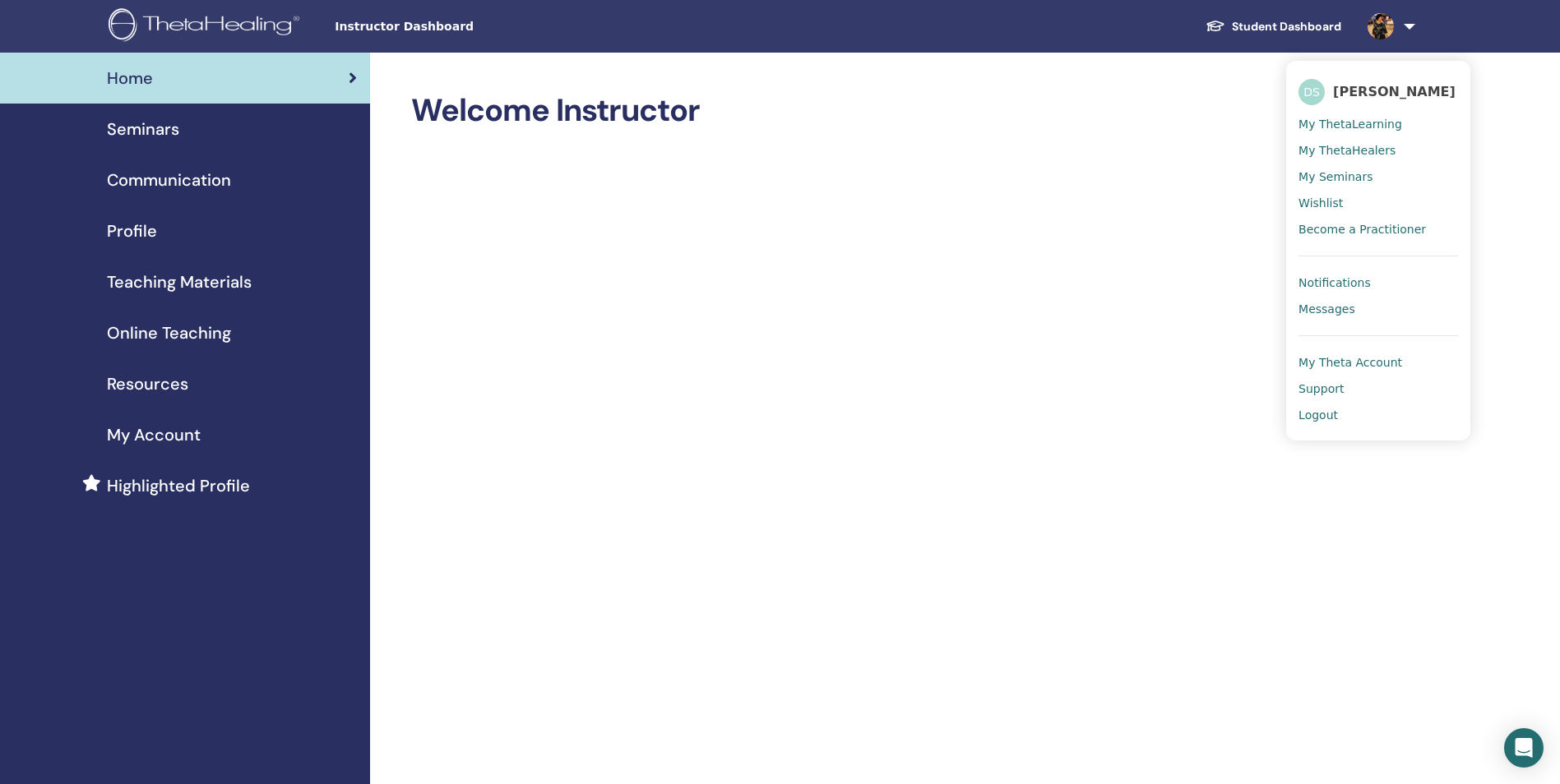
click at [123, 240] on span "Profile" at bounding box center [132, 231] width 50 height 25
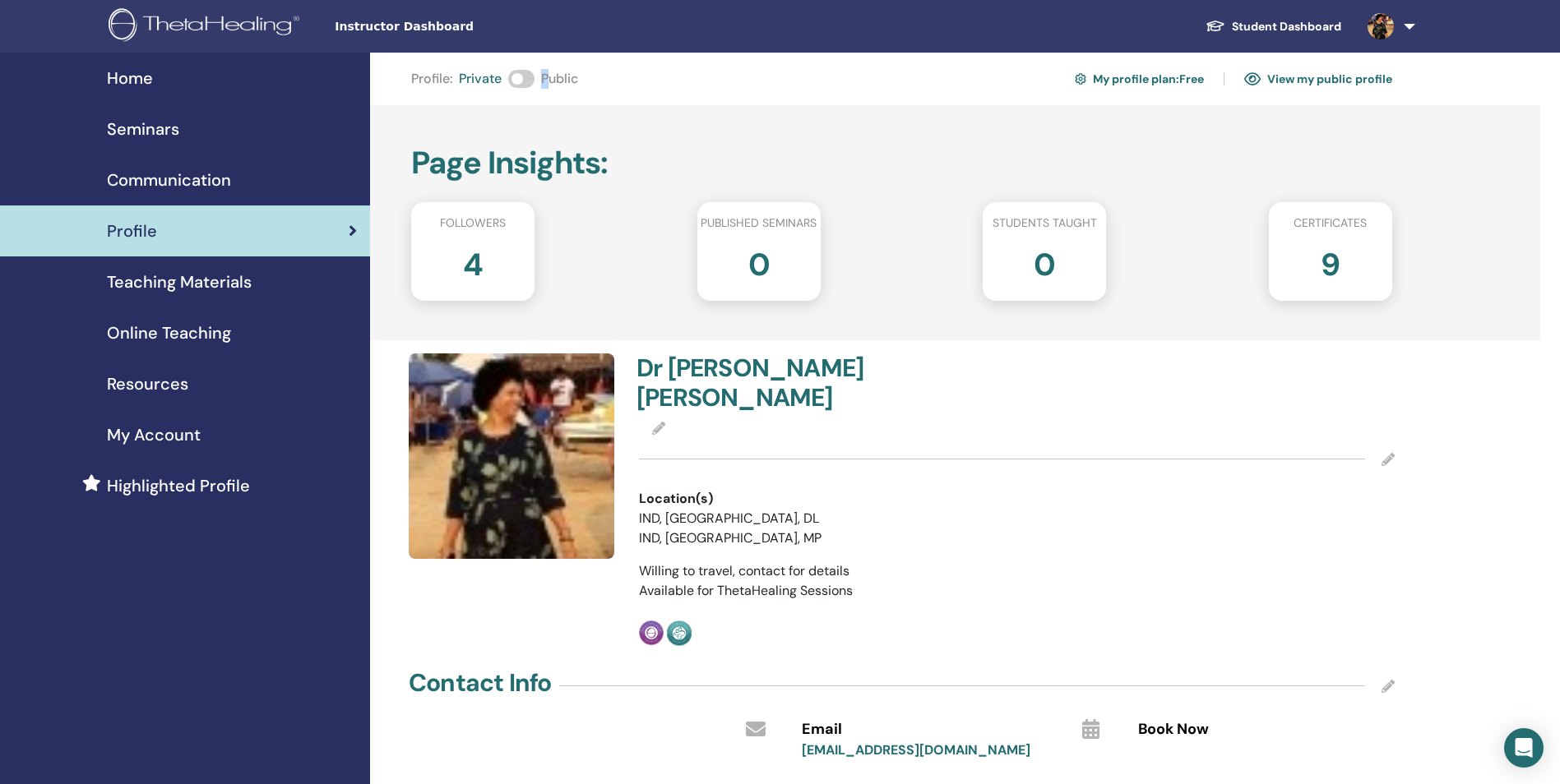
drag, startPoint x: 518, startPoint y: 79, endPoint x: 553, endPoint y: 77, distance: 35.1
click at [553, 77] on div "Profile : Private Public My profile plan : Free View my public profile" at bounding box center [901, 79] width 981 height 27
drag, startPoint x: 553, startPoint y: 77, endPoint x: 515, endPoint y: 81, distance: 38.2
click at [515, 81] on span at bounding box center [521, 78] width 27 height 18
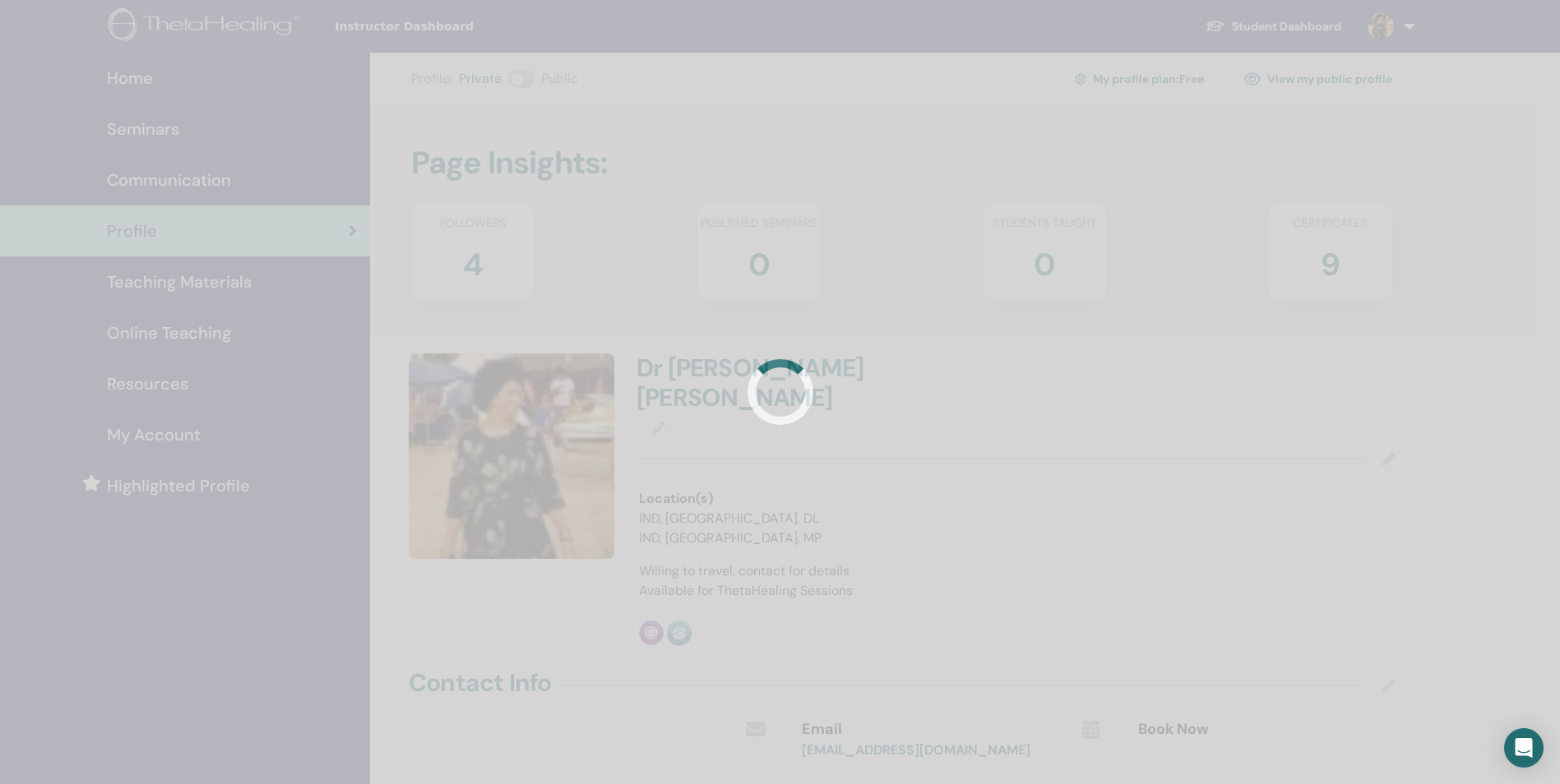
drag, startPoint x: 515, startPoint y: 81, endPoint x: 537, endPoint y: 80, distance: 22.0
click at [534, 80] on div "Profile : Private Public My profile plan : Free View my public profile Page Ins…" at bounding box center [901, 582] width 981 height 1033
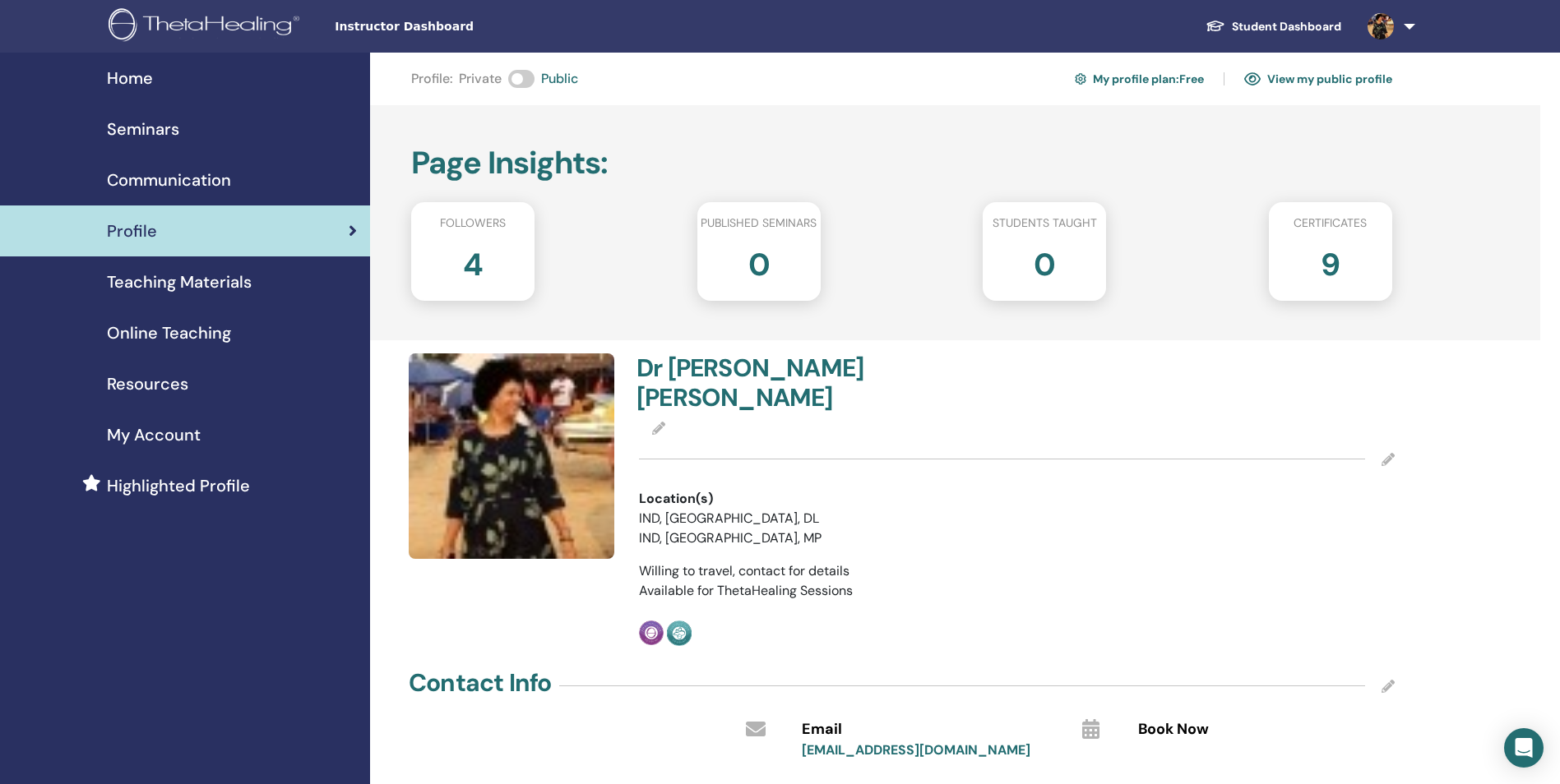
click at [686, 110] on div "Page Insights : Followers 4 Published seminars 0 Students taught 0 Certificates…" at bounding box center [955, 223] width 1170 height 235
click at [334, 534] on div "Home Seminars Communication Profile Teaching Materials Online Teaching" at bounding box center [184, 700] width 370 height 1296
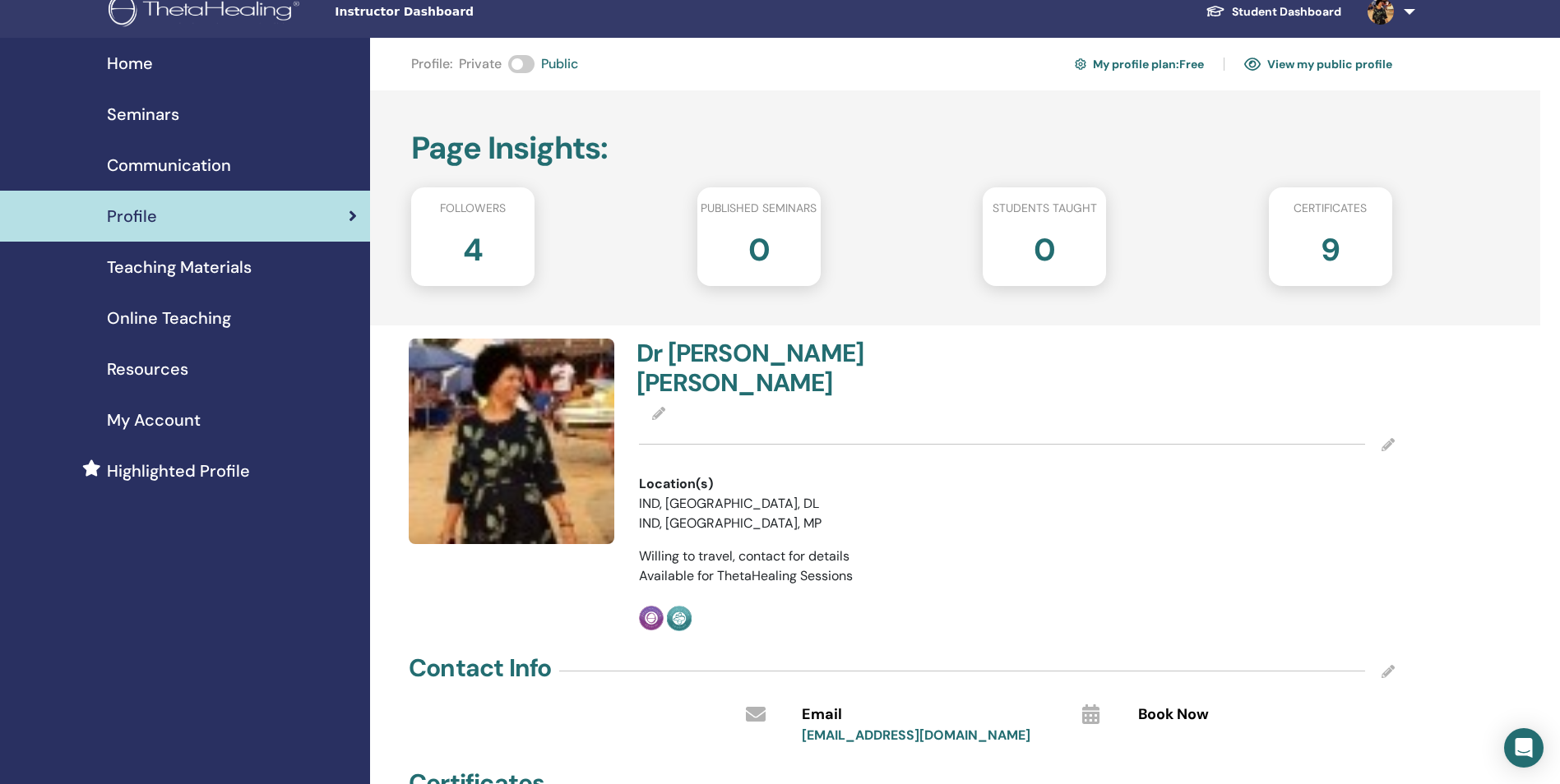
scroll to position [9, 0]
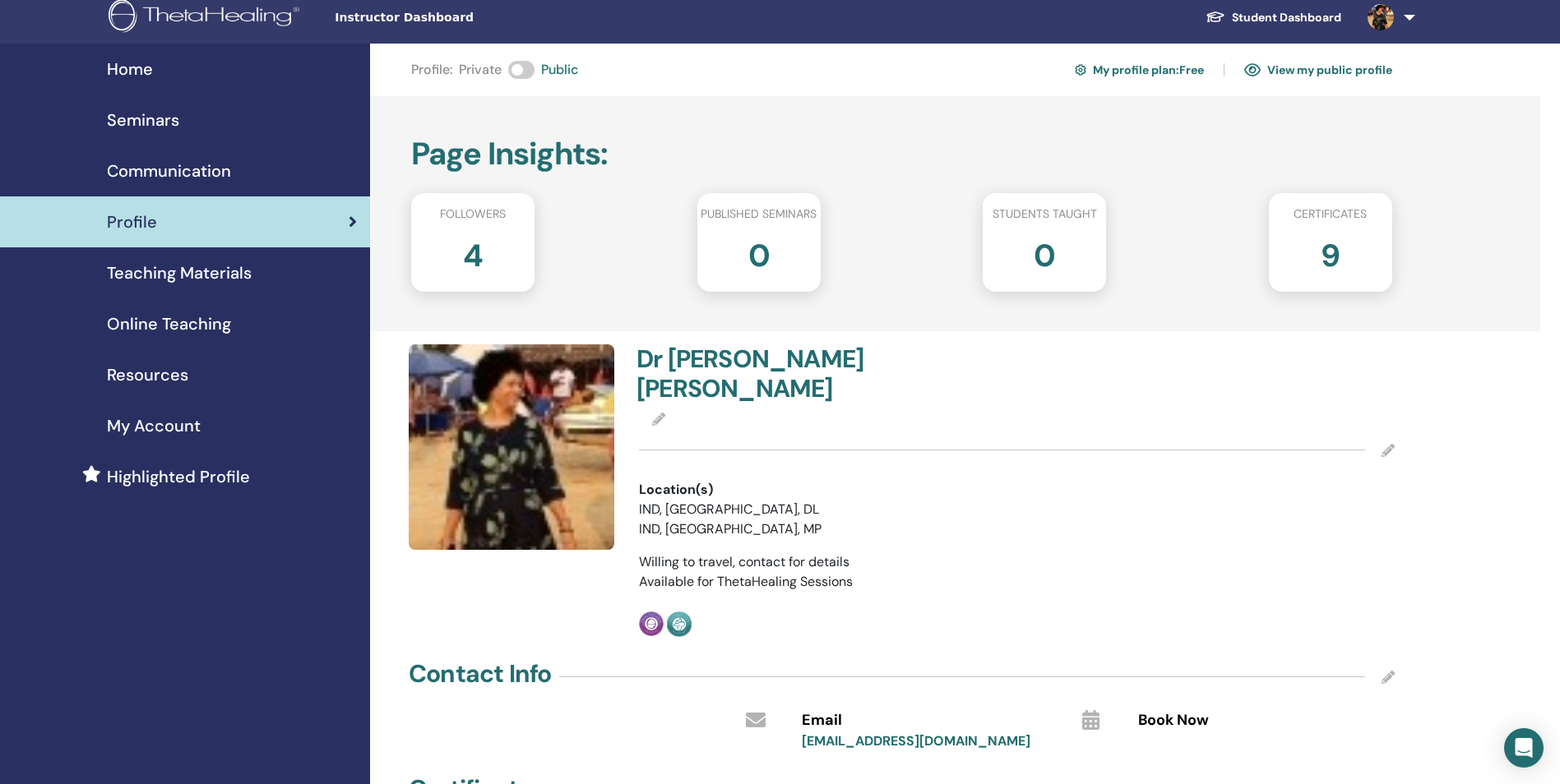
click at [116, 67] on span "Home" at bounding box center [130, 69] width 46 height 25
